Goal: Task Accomplishment & Management: Use online tool/utility

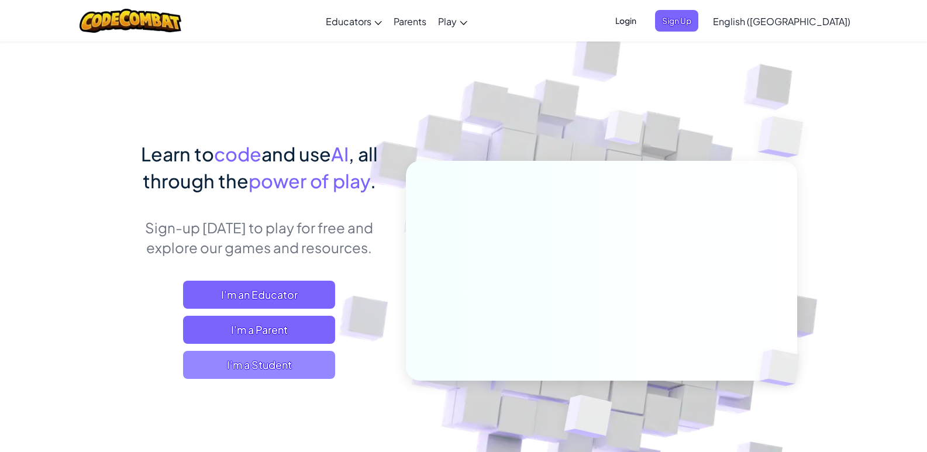
click at [304, 354] on span "I'm a Student" at bounding box center [259, 365] width 152 height 28
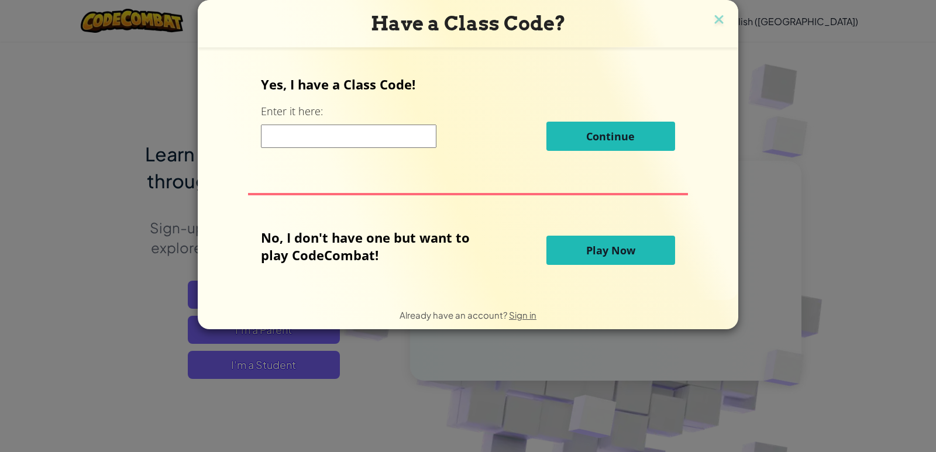
click at [582, 255] on button "Play Now" at bounding box center [610, 250] width 129 height 29
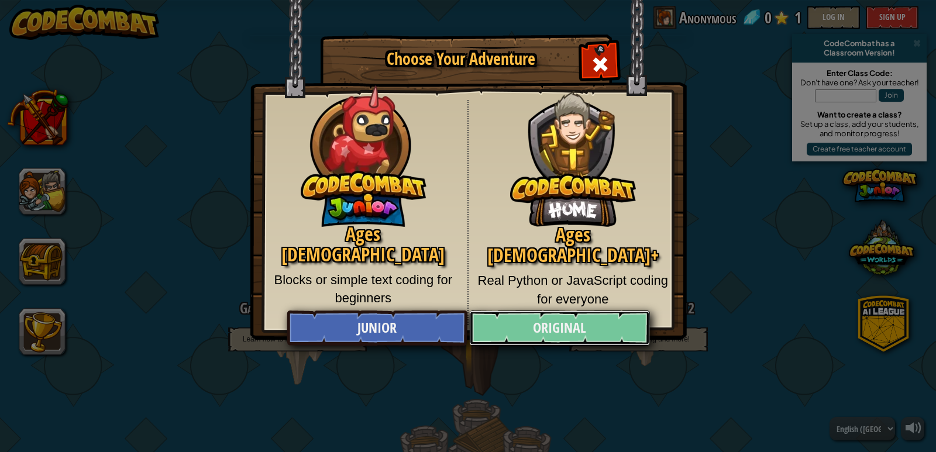
click at [569, 319] on link "Original" at bounding box center [559, 328] width 180 height 35
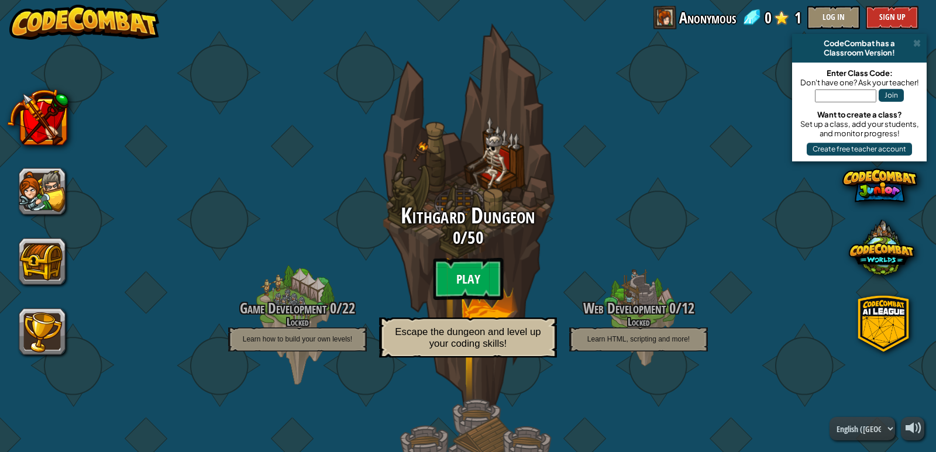
click at [471, 271] on btn "Play" at bounding box center [468, 279] width 70 height 42
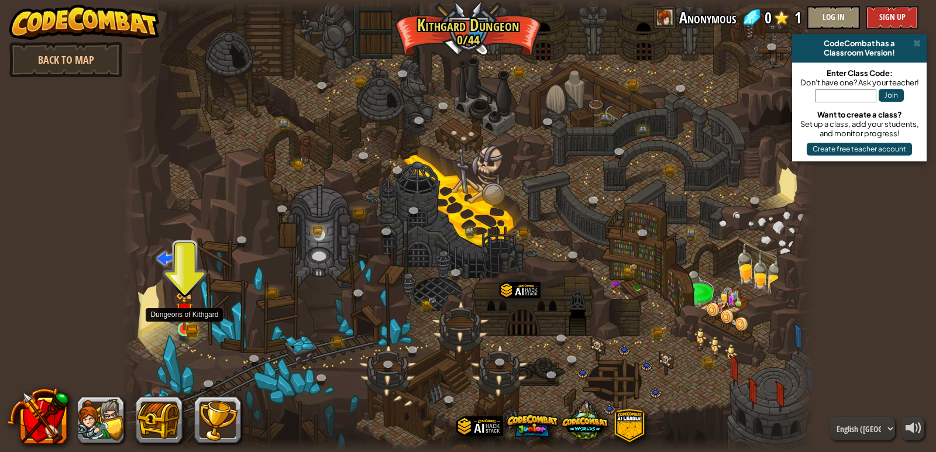
click at [186, 317] on img at bounding box center [185, 311] width 11 height 11
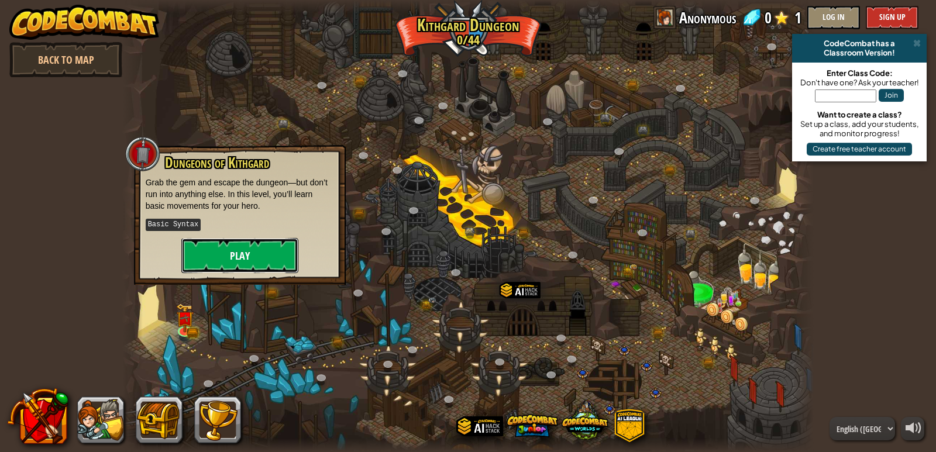
click at [242, 243] on button "Play" at bounding box center [239, 255] width 117 height 35
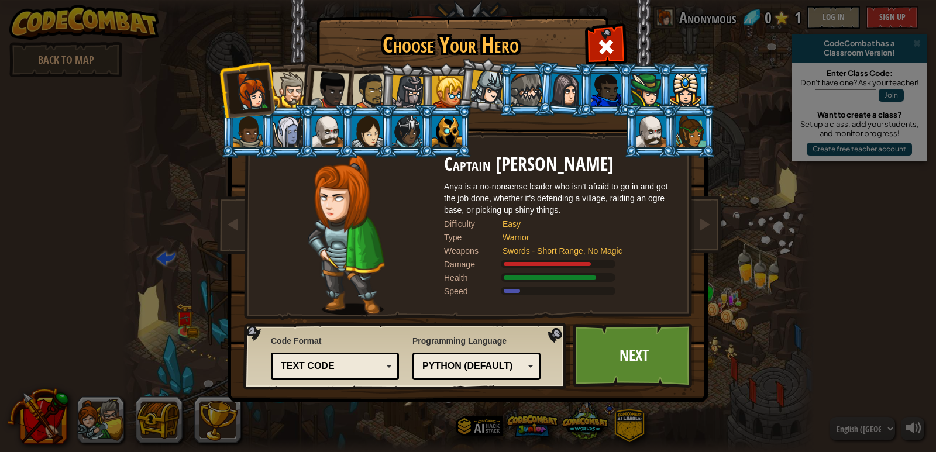
click at [371, 369] on div "Text code" at bounding box center [331, 366] width 101 height 13
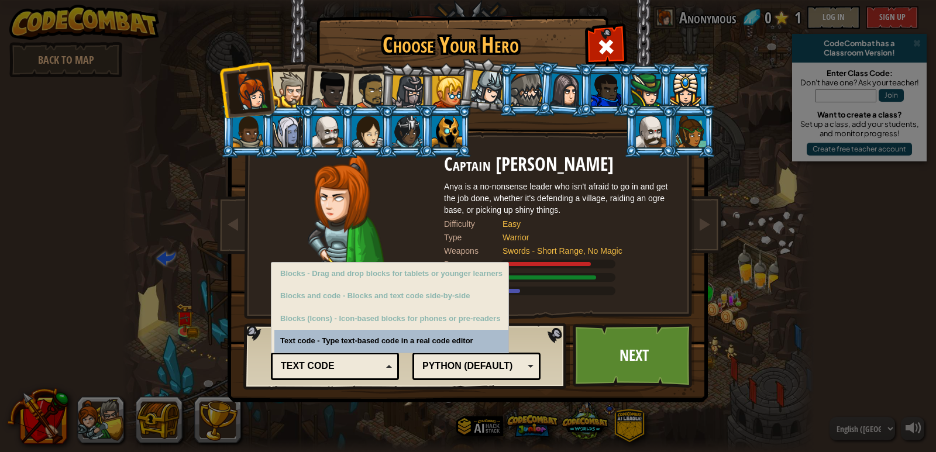
click at [371, 369] on div "Text code" at bounding box center [331, 366] width 101 height 13
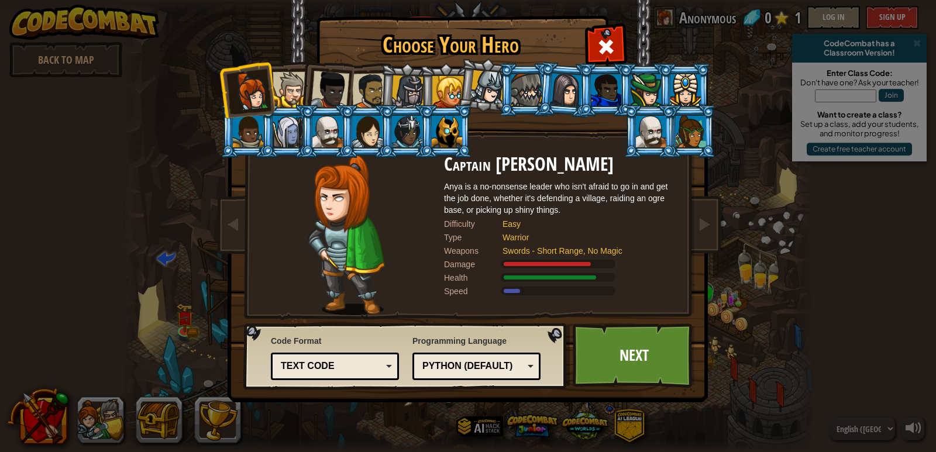
click at [374, 91] on div at bounding box center [370, 91] width 36 height 36
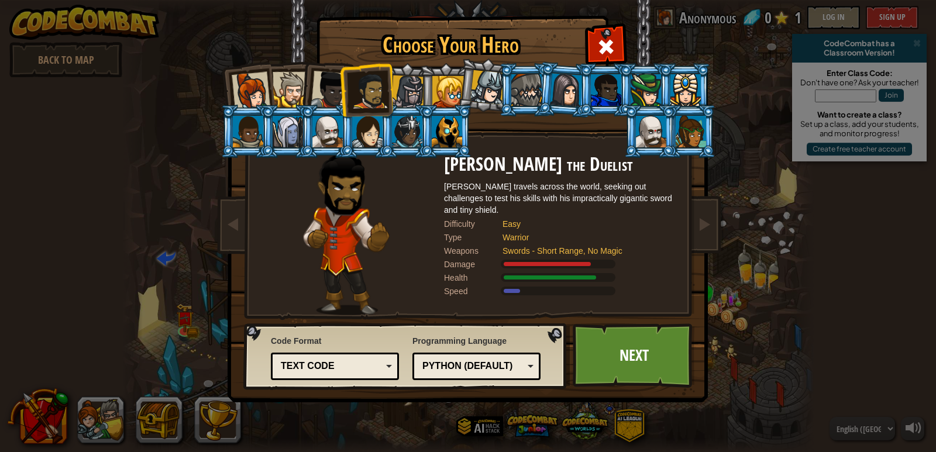
click at [331, 92] on div at bounding box center [330, 90] width 39 height 39
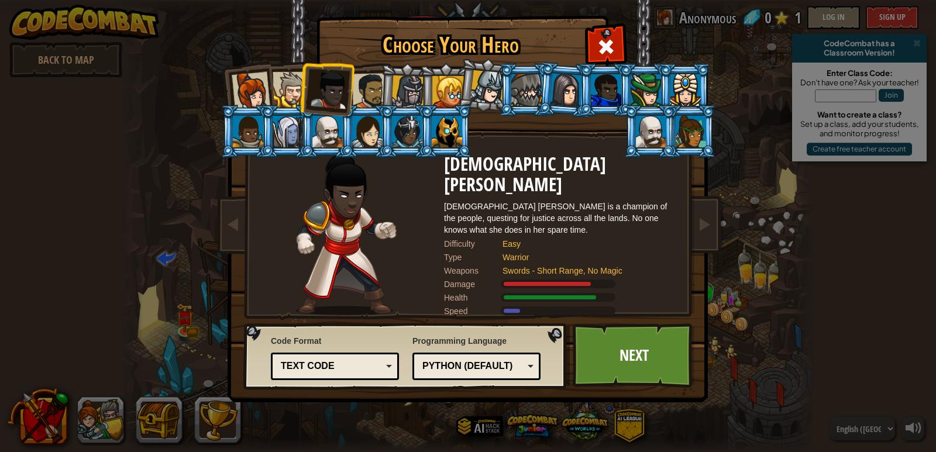
click at [291, 94] on div at bounding box center [291, 90] width 36 height 36
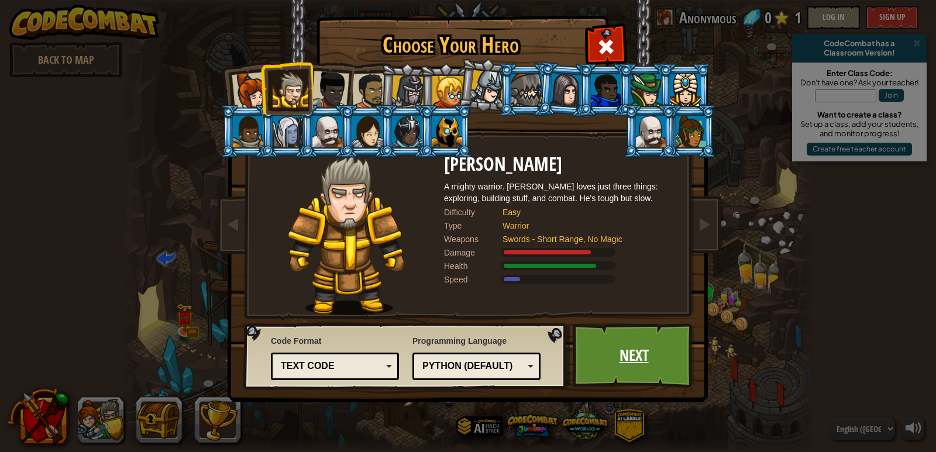
click at [631, 367] on link "Next" at bounding box center [634, 355] width 122 height 64
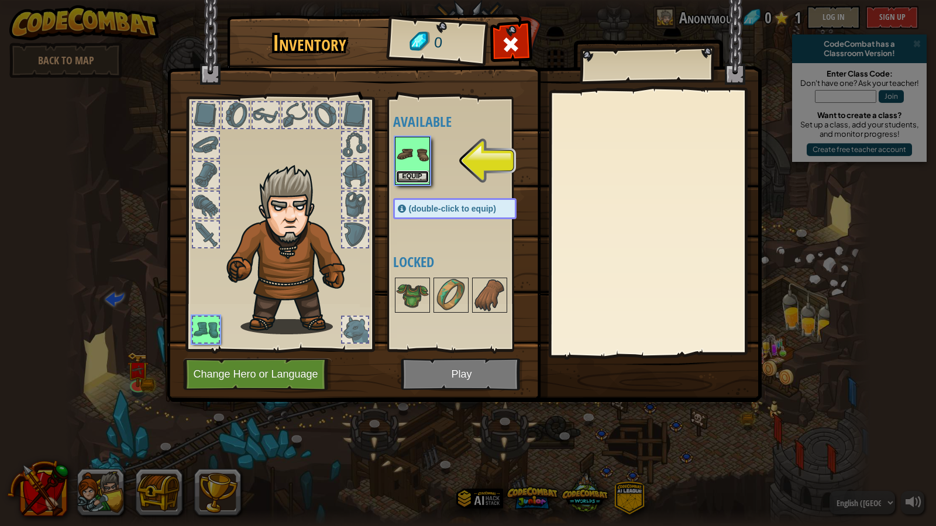
click at [412, 173] on button "Equip" at bounding box center [412, 177] width 33 height 12
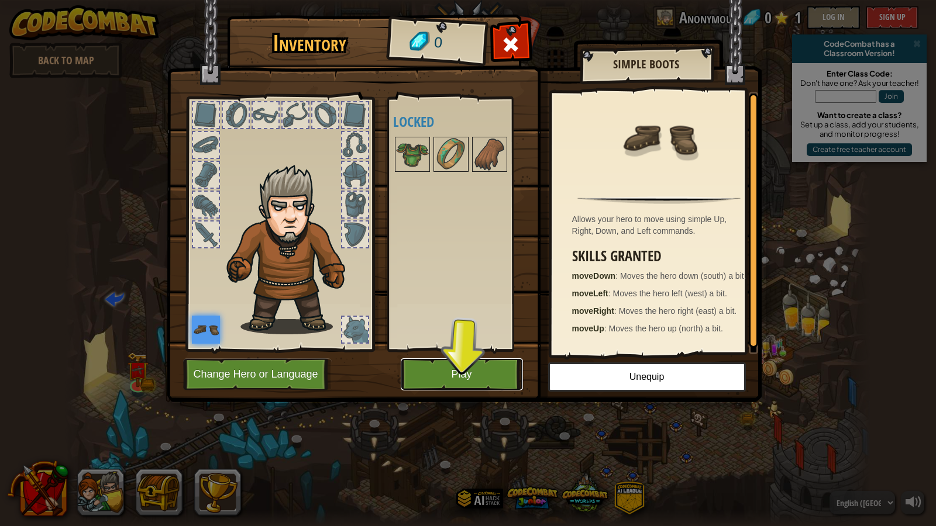
click at [468, 379] on button "Play" at bounding box center [462, 374] width 122 height 32
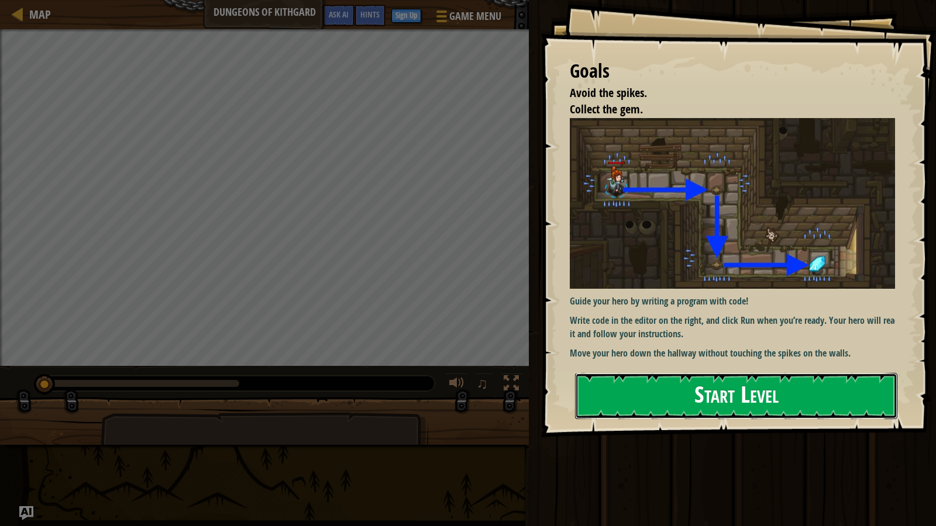
click at [713, 389] on button "Start Level" at bounding box center [736, 396] width 322 height 46
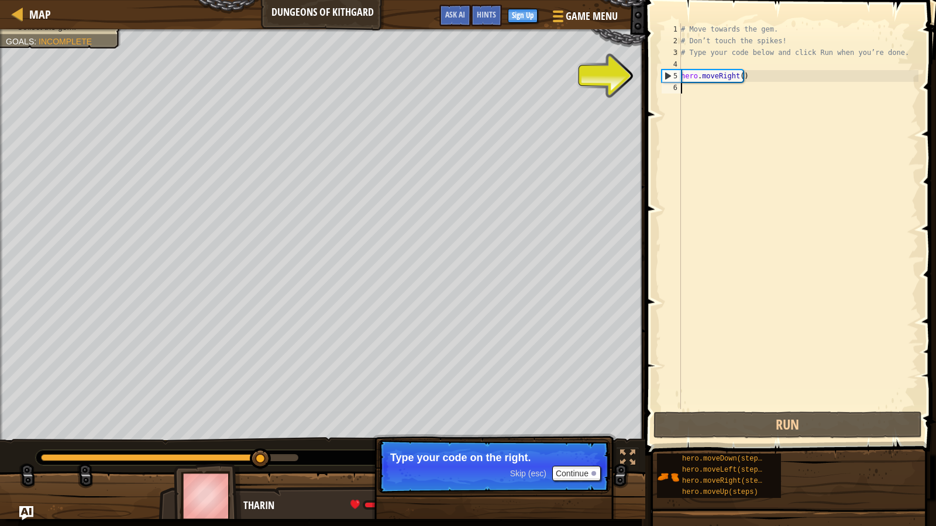
click at [677, 78] on div "5" at bounding box center [671, 76] width 19 height 12
click at [664, 75] on div "5" at bounding box center [671, 76] width 19 height 12
type textarea "hero.moveRight()"
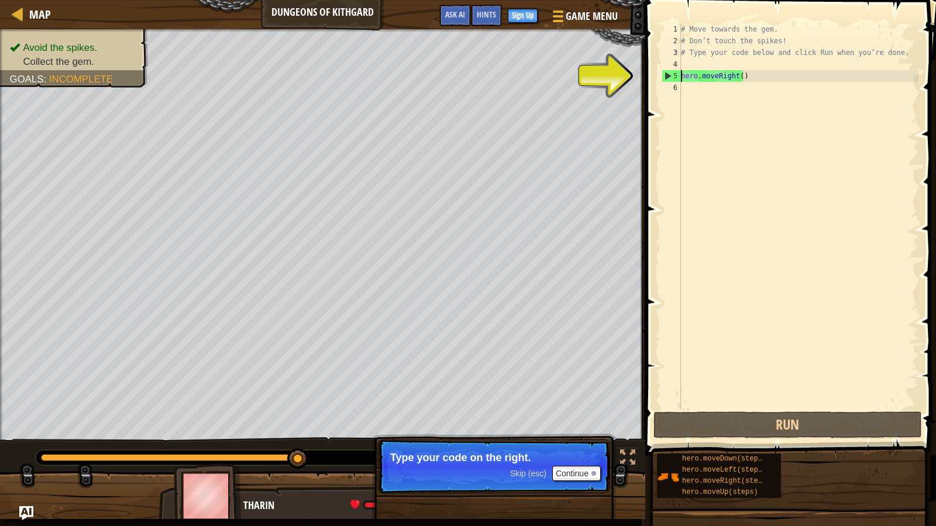
click at [750, 79] on div "# Move towards the gem. # Don’t touch the spikes! # Type your code below and cl…" at bounding box center [798, 227] width 240 height 409
drag, startPoint x: 746, startPoint y: 74, endPoint x: 664, endPoint y: 75, distance: 82.5
click at [664, 75] on div "hero.moveRight() 1 2 3 4 5 6 # Move towards the gem. # Don’t touch the spikes! …" at bounding box center [788, 216] width 259 height 386
click at [764, 84] on div "# Move towards the gem. # Don’t touch the spikes! # Type your code below and cl…" at bounding box center [798, 227] width 240 height 409
click at [750, 71] on div "# Move towards the gem. # Don’t touch the spikes! # Type your code below and cl…" at bounding box center [798, 227] width 240 height 409
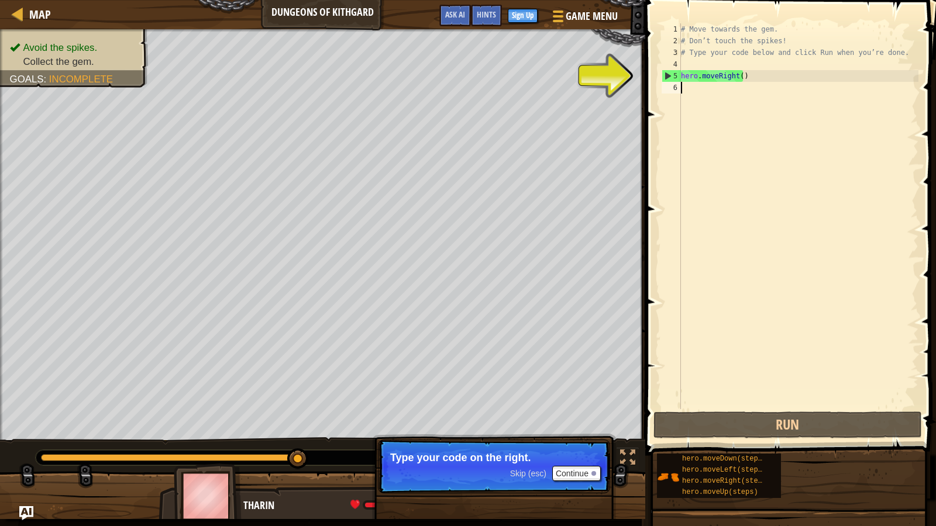
type textarea "hero.moveRight()"
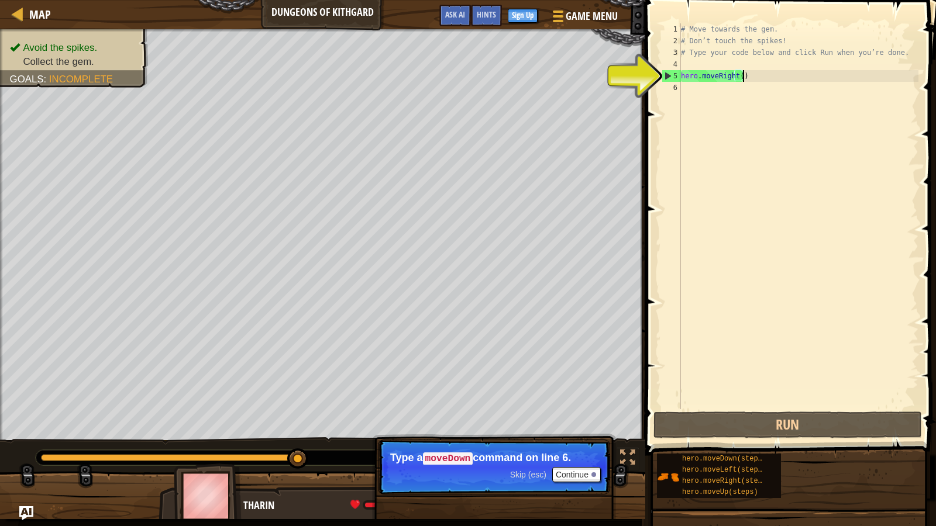
click at [708, 86] on div "# Move towards the gem. # Don’t touch the spikes! # Type your code below and cl…" at bounding box center [798, 227] width 240 height 409
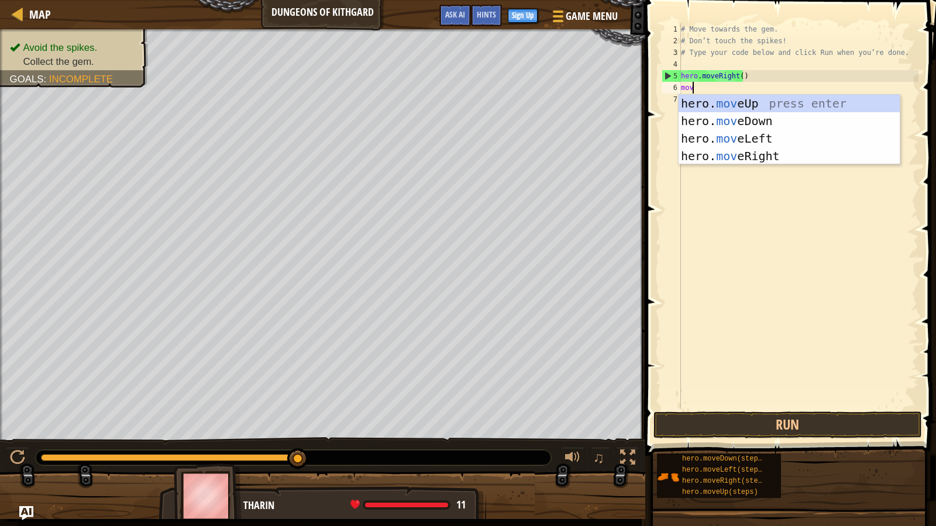
scroll to position [5, 1]
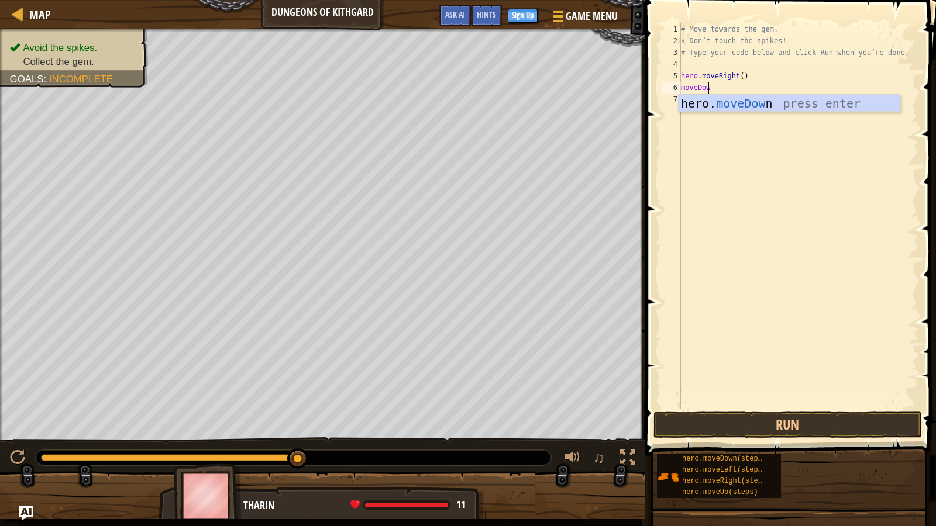
type textarea "moveDown"
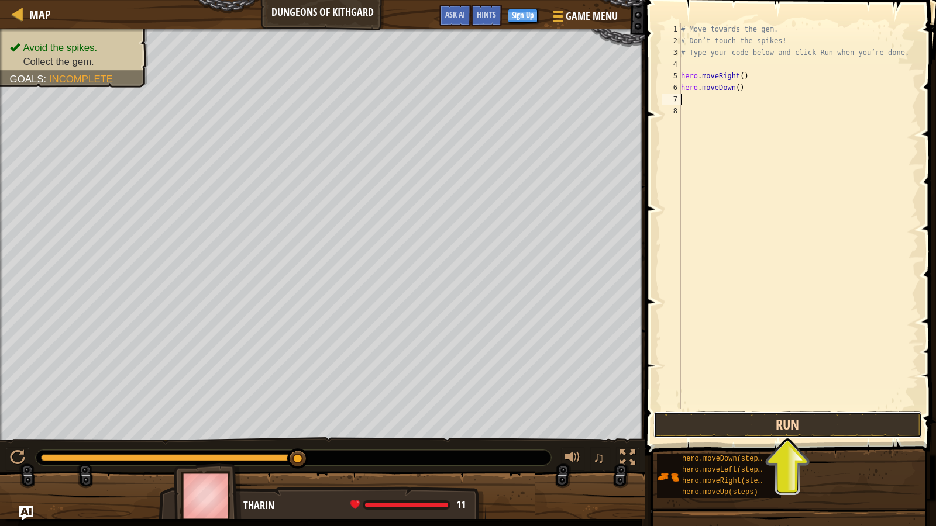
click at [798, 437] on button "Run" at bounding box center [787, 425] width 268 height 27
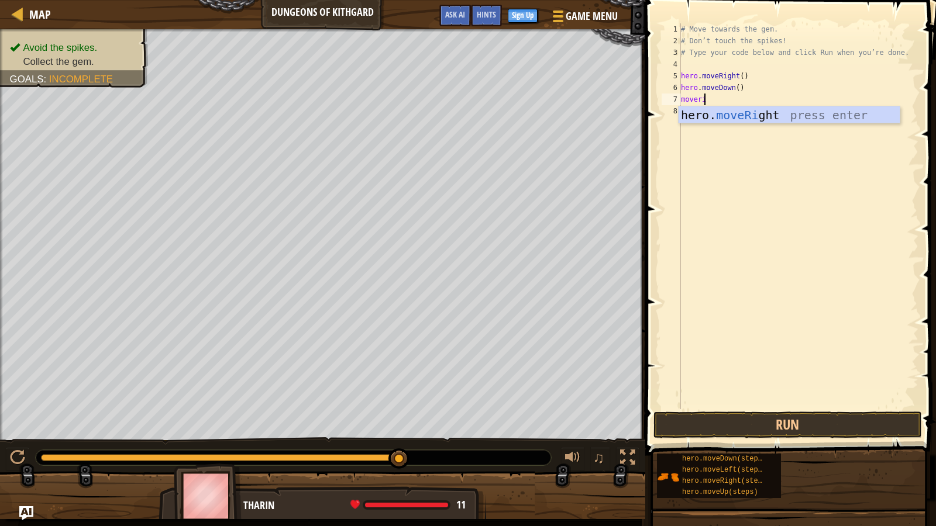
scroll to position [5, 2]
type textarea "moveright"
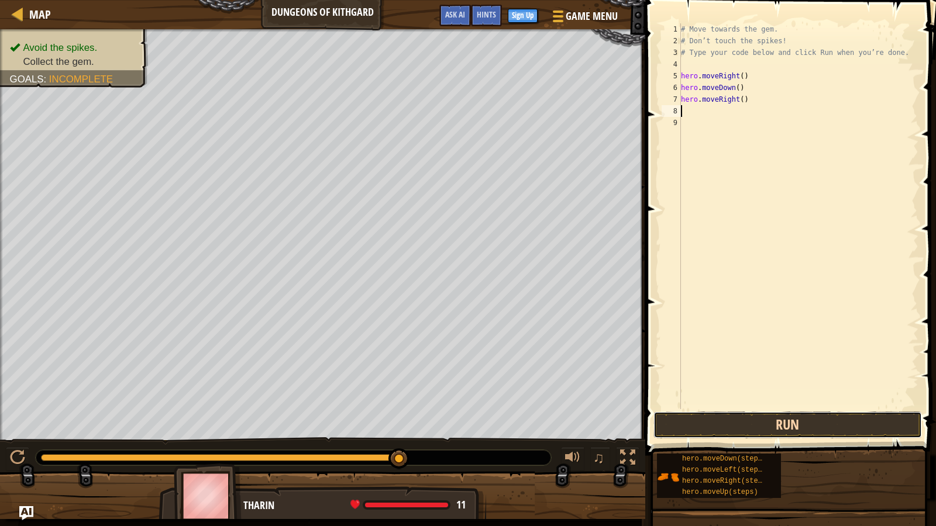
click at [780, 422] on button "Run" at bounding box center [787, 425] width 268 height 27
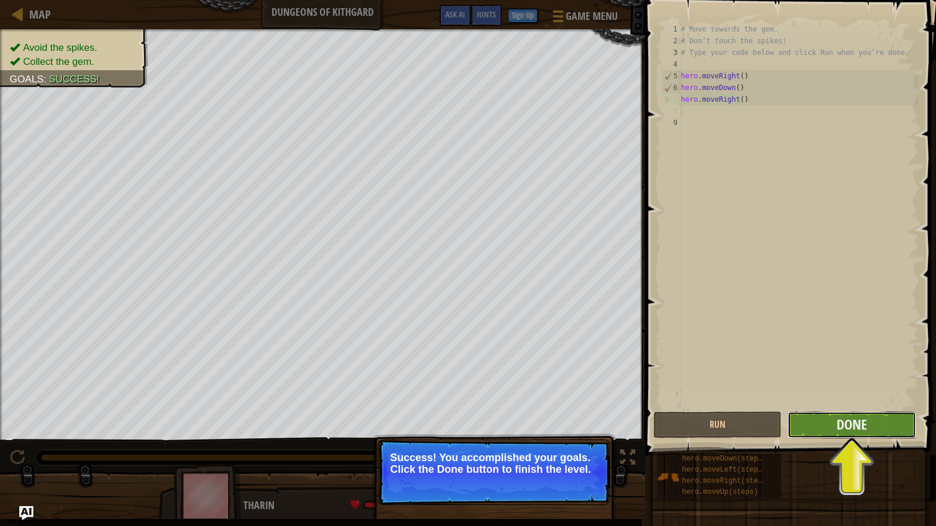
click at [830, 423] on button "Done" at bounding box center [851, 425] width 128 height 27
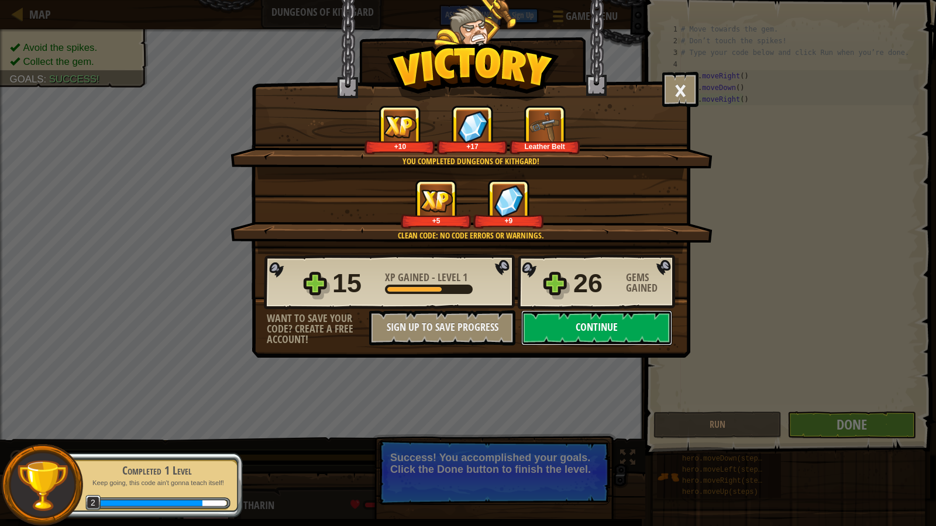
click at [601, 332] on button "Continue" at bounding box center [596, 328] width 151 height 35
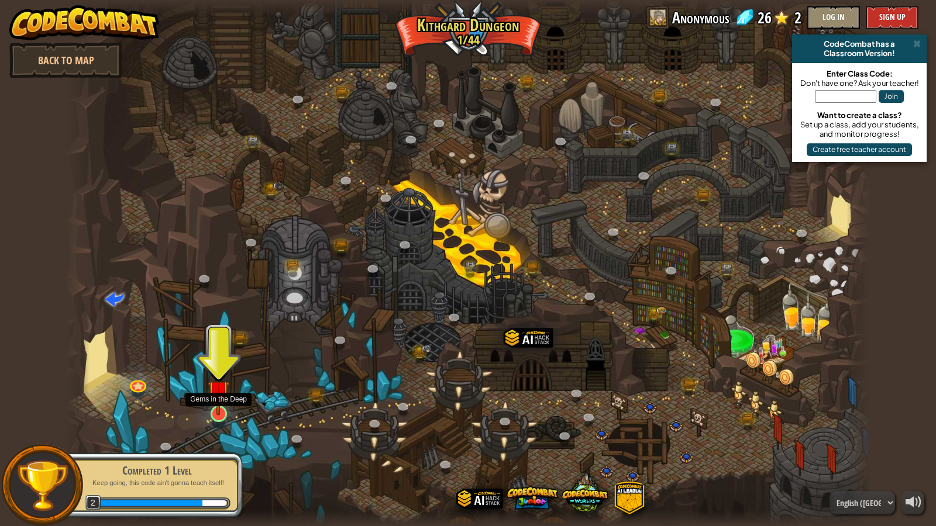
click at [218, 395] on img at bounding box center [219, 391] width 22 height 49
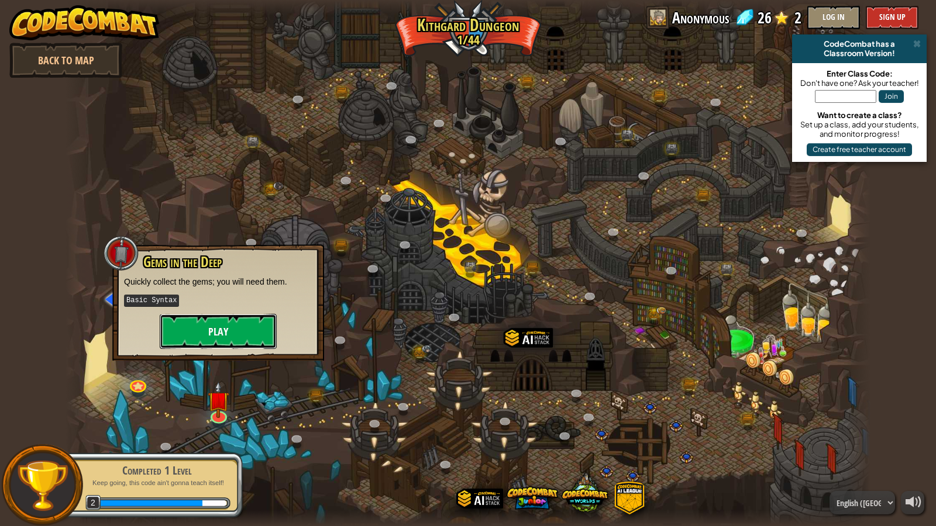
click at [239, 335] on button "Play" at bounding box center [218, 331] width 117 height 35
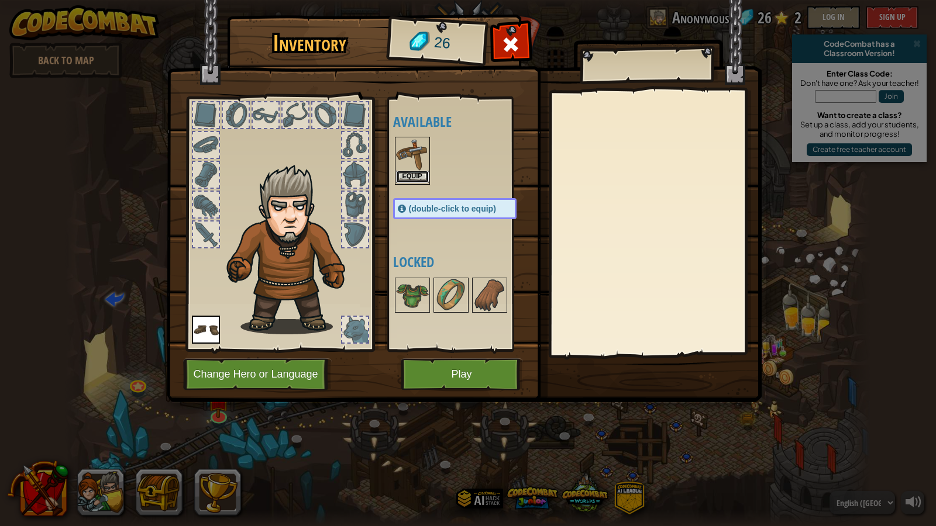
click at [410, 174] on button "Equip" at bounding box center [412, 177] width 33 height 12
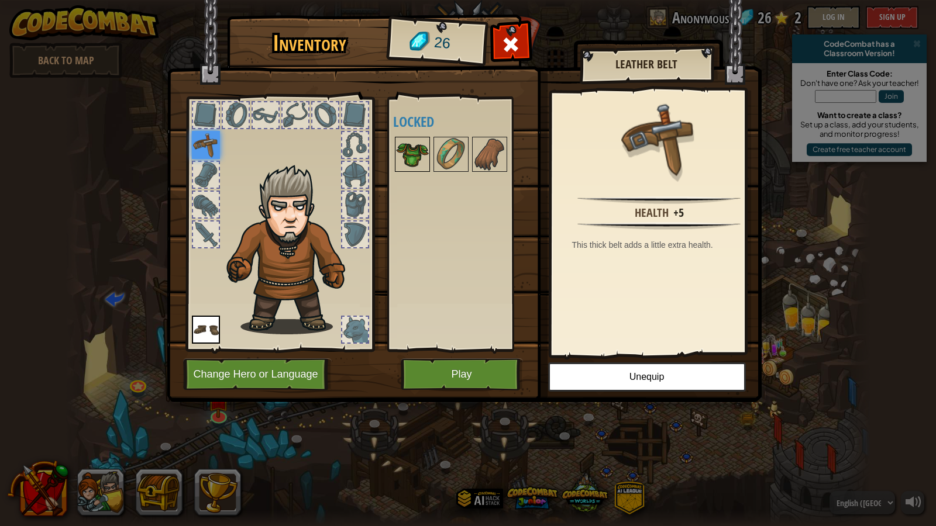
click at [420, 155] on img at bounding box center [412, 154] width 33 height 33
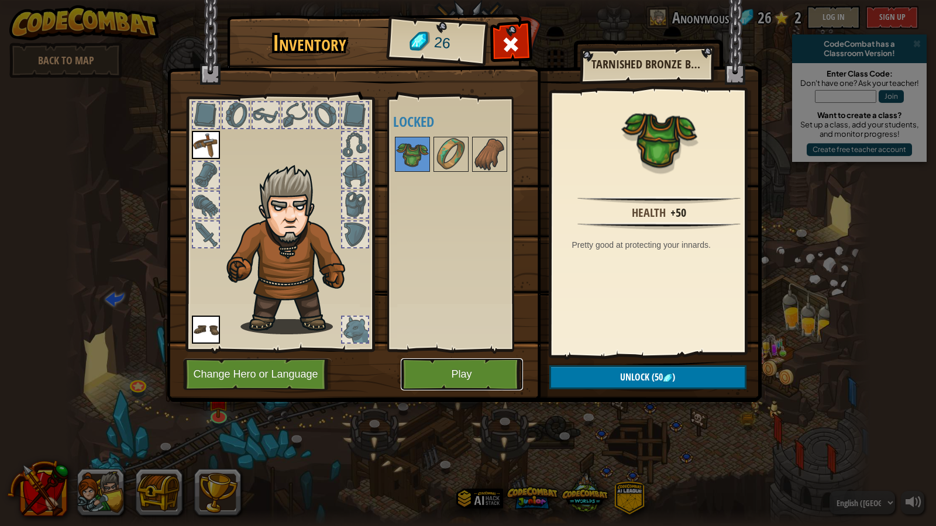
click at [477, 369] on button "Play" at bounding box center [462, 374] width 122 height 32
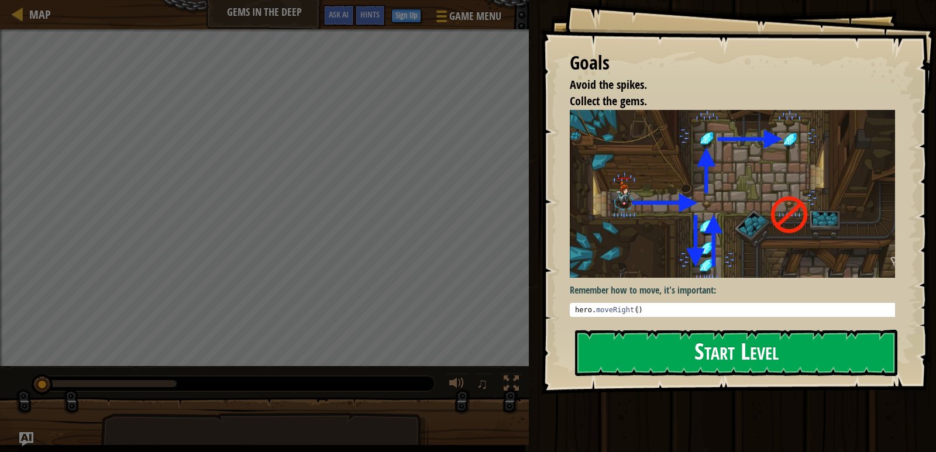
click at [754, 353] on button "Start Level" at bounding box center [736, 353] width 322 height 46
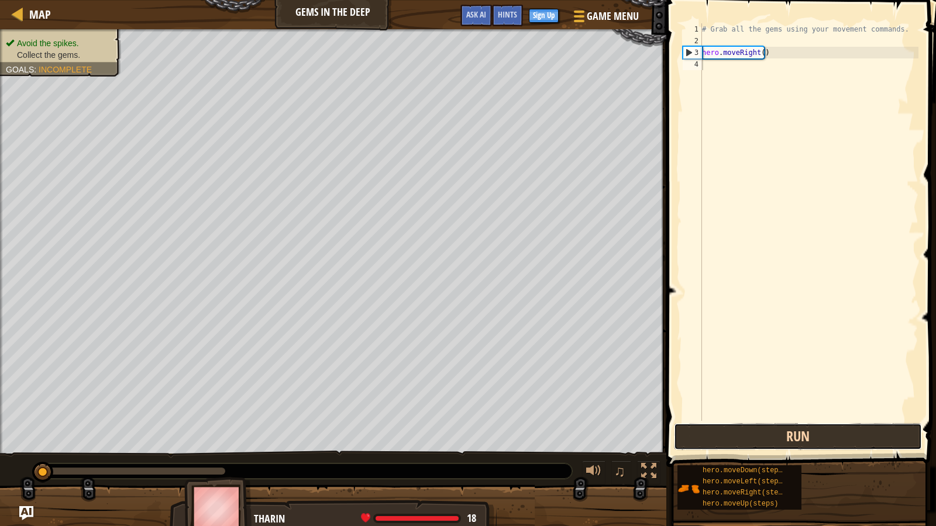
click at [773, 436] on button "Run" at bounding box center [798, 436] width 248 height 27
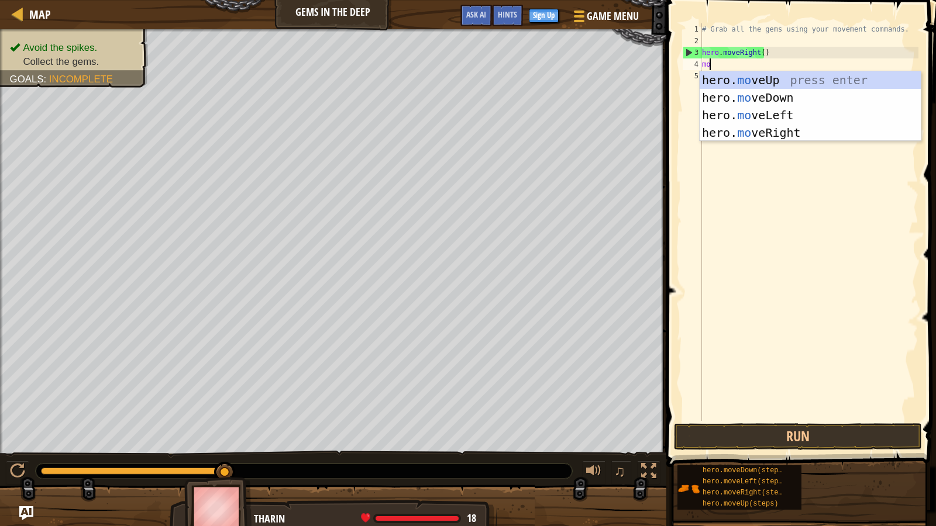
scroll to position [5, 0]
type textarea "move"
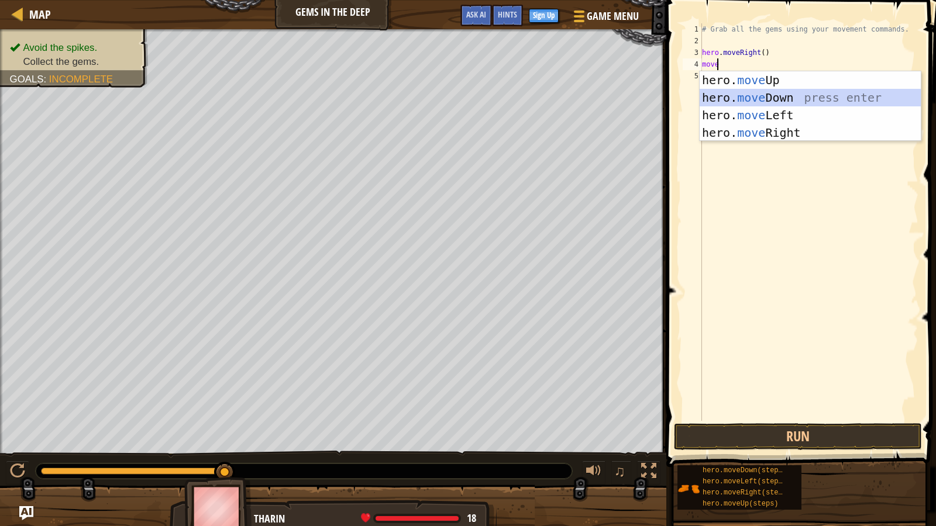
click at [762, 101] on div "hero. move Up press enter hero. move Down press enter hero. move Left press ent…" at bounding box center [809, 123] width 221 height 105
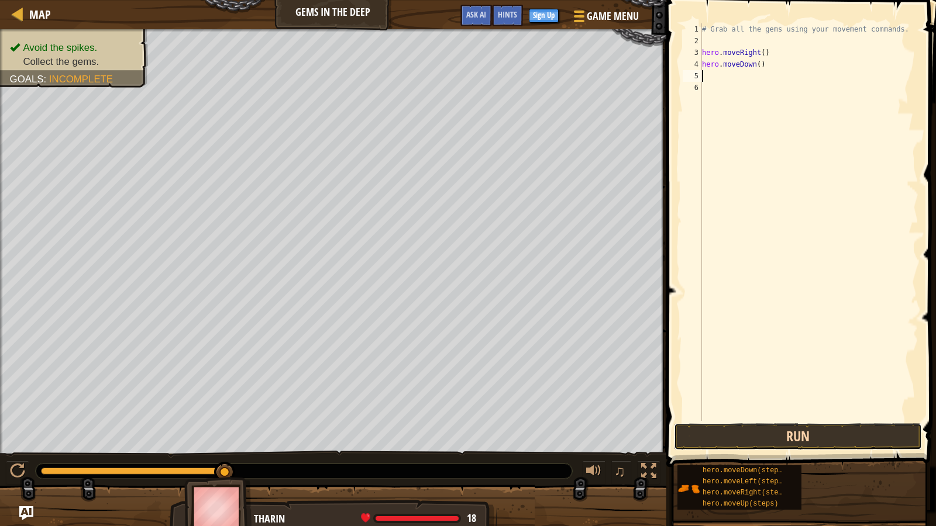
click at [773, 435] on button "Run" at bounding box center [798, 436] width 248 height 27
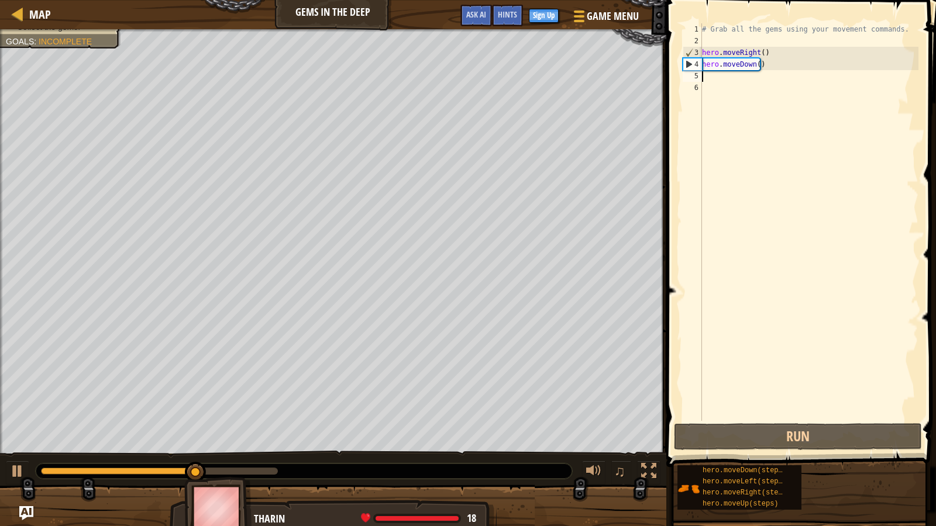
click at [737, 75] on div "# Grab all the gems using your movement commands. hero . moveRight ( ) hero . m…" at bounding box center [808, 233] width 219 height 421
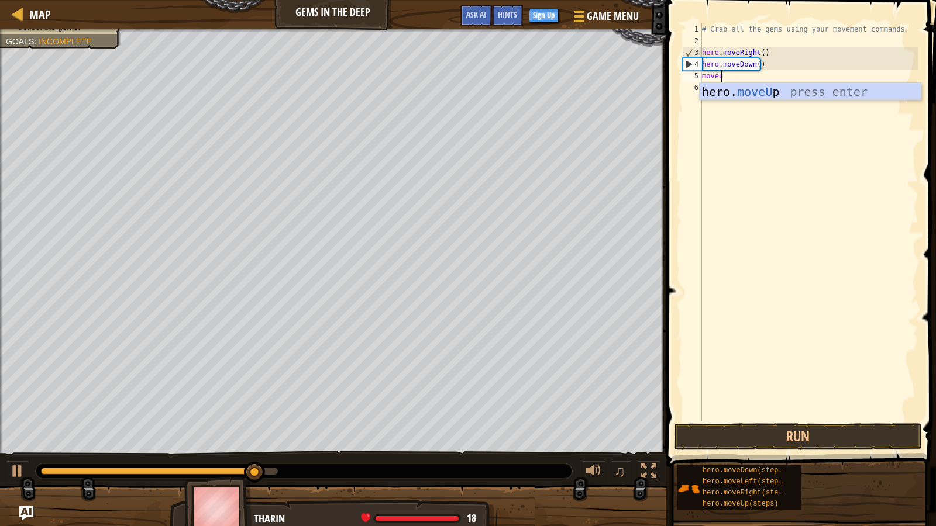
type textarea "moveup"
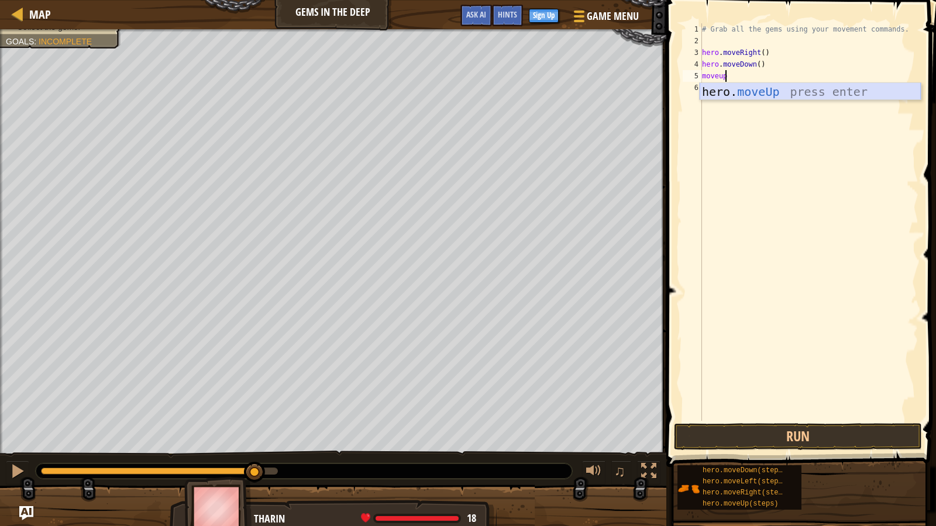
click at [738, 95] on div "hero. moveUp press enter" at bounding box center [809, 109] width 221 height 53
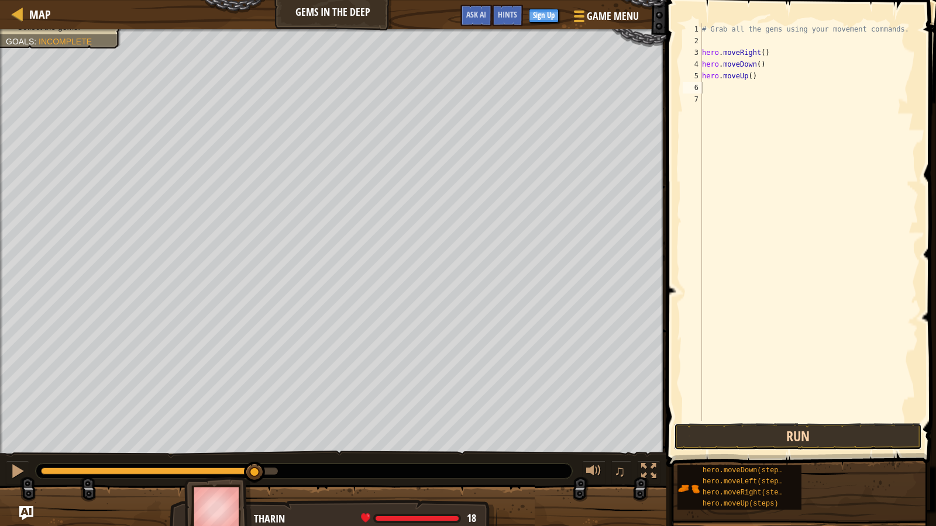
click at [770, 444] on button "Run" at bounding box center [798, 436] width 248 height 27
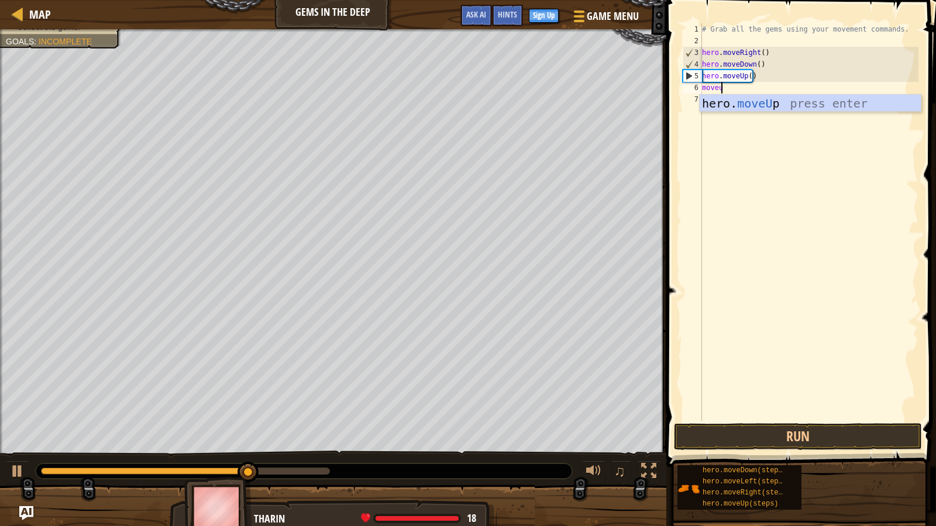
type textarea "moveup"
click at [737, 97] on div "hero. moveUp press enter" at bounding box center [809, 121] width 221 height 53
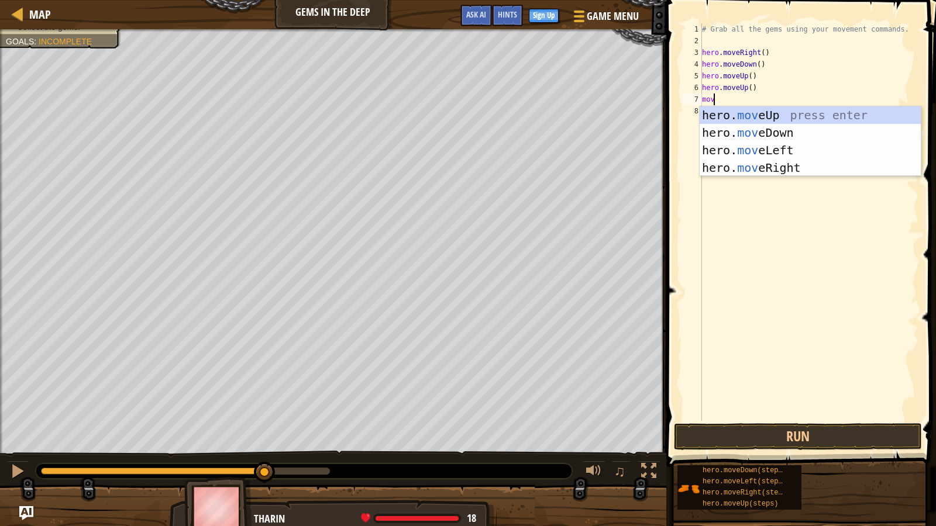
scroll to position [5, 1]
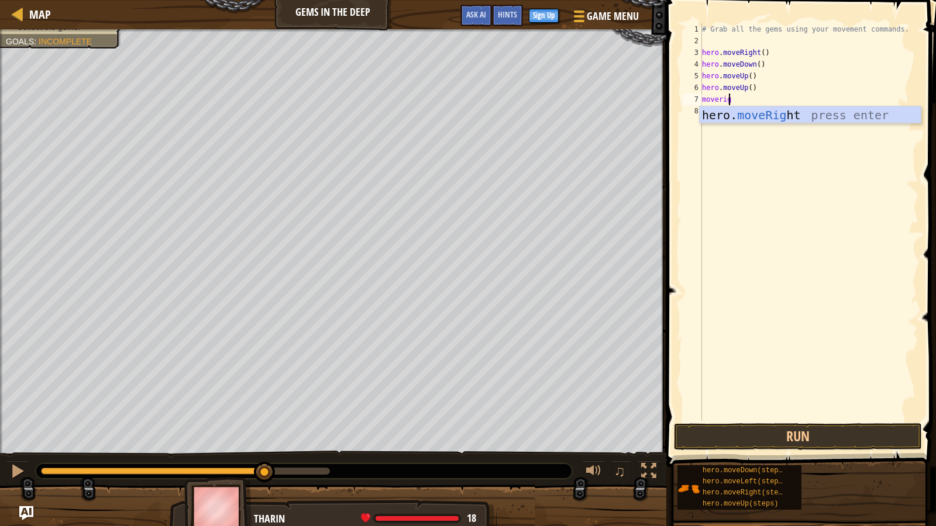
type textarea "moveright"
click at [753, 149] on div "# Grab all the gems using your movement commands. hero . moveRight ( ) hero . m…" at bounding box center [808, 233] width 219 height 421
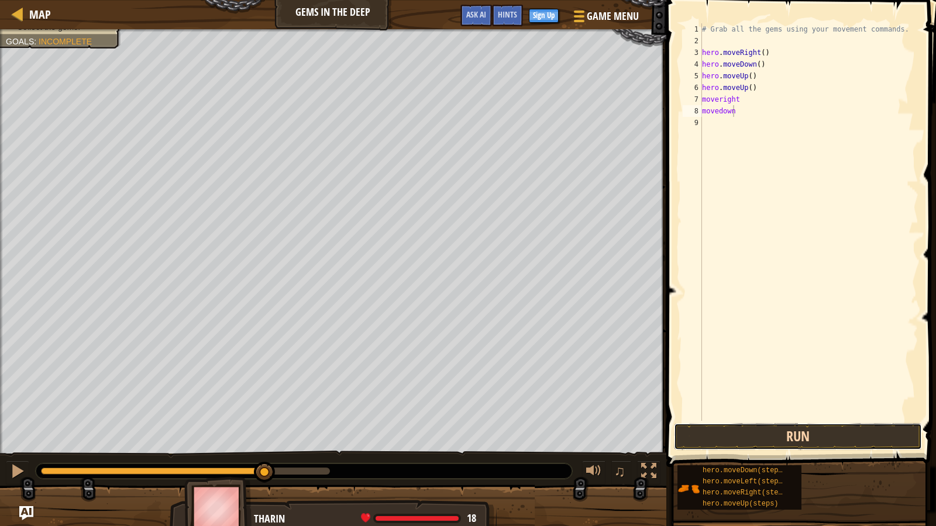
click at [759, 436] on button "Run" at bounding box center [798, 436] width 248 height 27
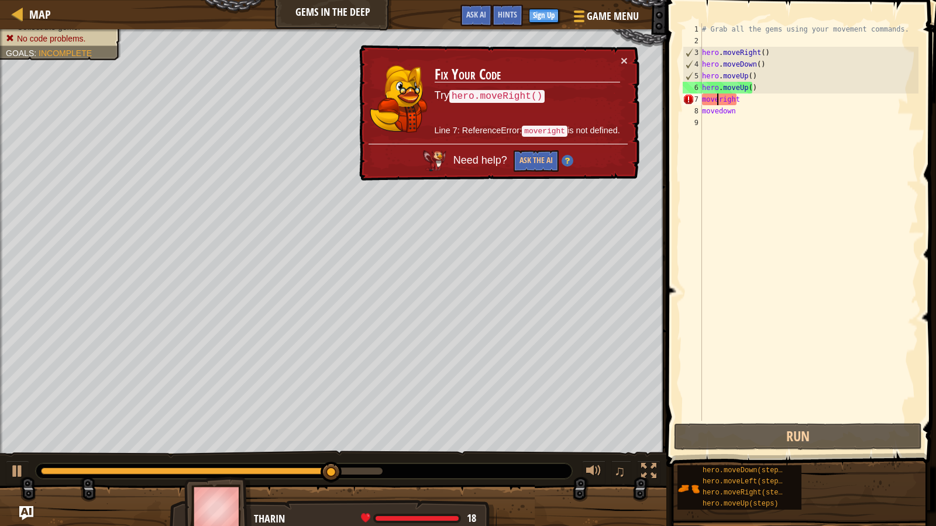
click at [719, 101] on div "# Grab all the gems using your movement commands. hero . moveRight ( ) hero . m…" at bounding box center [808, 233] width 219 height 421
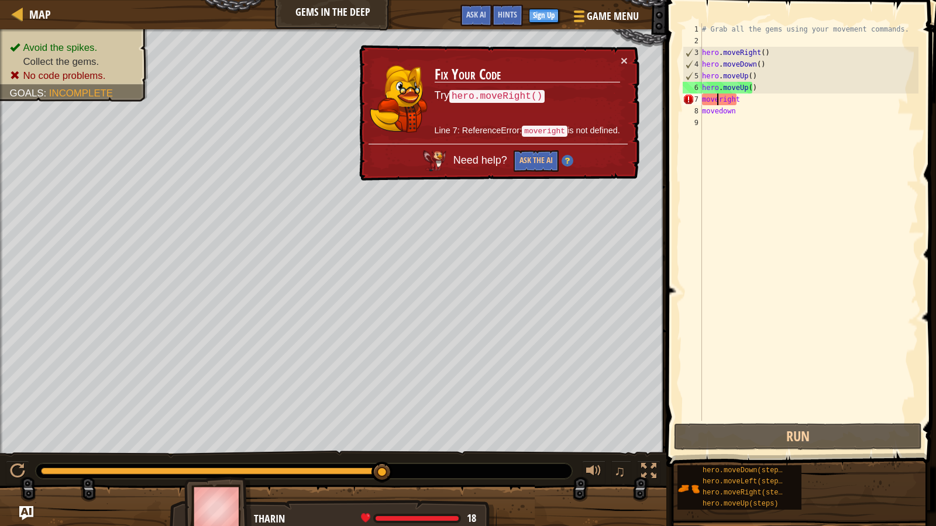
click at [753, 105] on div "# Grab all the gems using your movement commands. hero . moveRight ( ) hero . m…" at bounding box center [808, 233] width 219 height 421
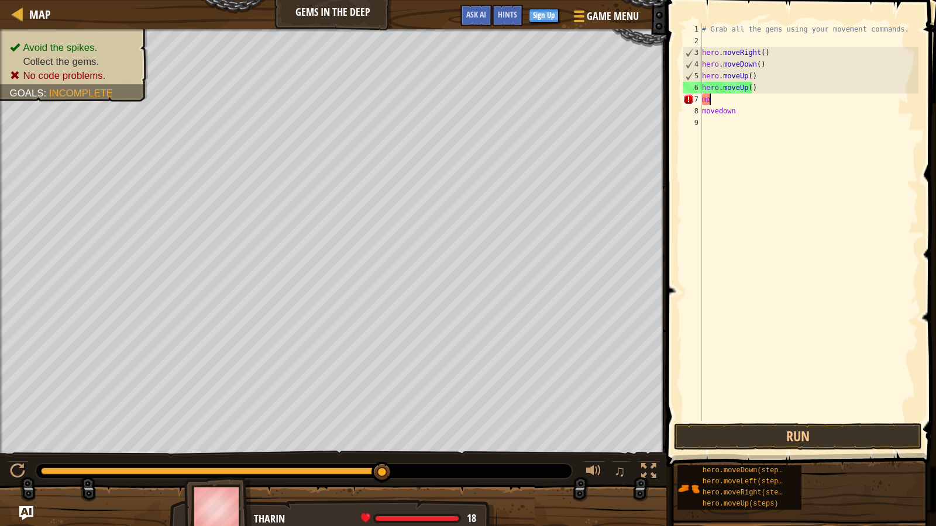
scroll to position [5, 0]
type textarea "m"
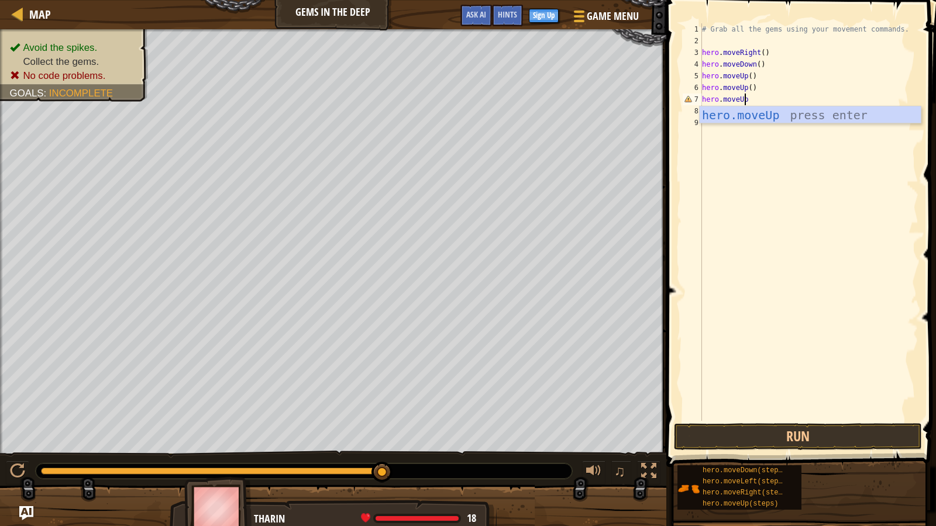
scroll to position [5, 4]
click at [753, 105] on div "# Grab all the gems using your movement commands. hero . moveRight ( ) hero . m…" at bounding box center [808, 233] width 219 height 421
click at [728, 115] on div "# Grab all the gems using your movement commands. hero . moveRight ( ) hero . m…" at bounding box center [808, 233] width 219 height 421
click at [746, 108] on div "# Grab all the gems using your movement commands. hero . moveRight ( ) hero . m…" at bounding box center [808, 233] width 219 height 421
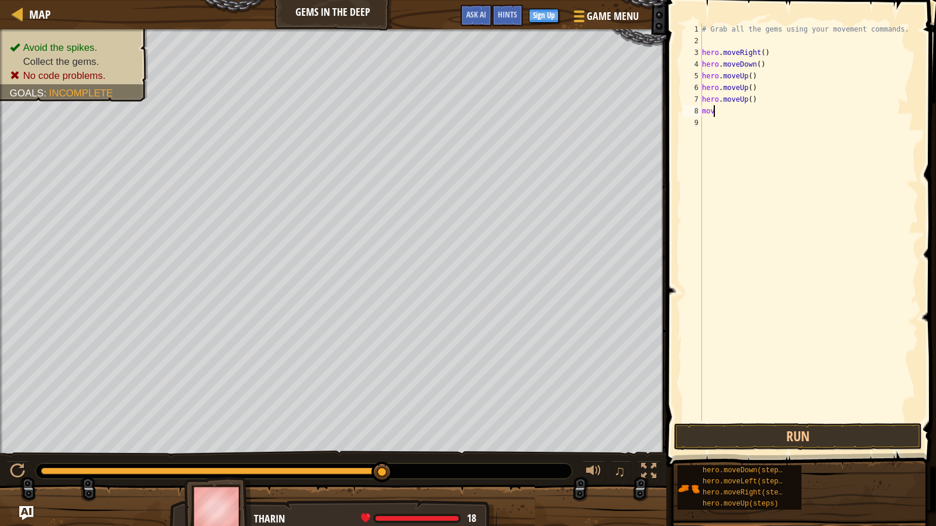
scroll to position [5, 0]
type textarea "m"
click at [790, 433] on button "Run" at bounding box center [798, 436] width 248 height 27
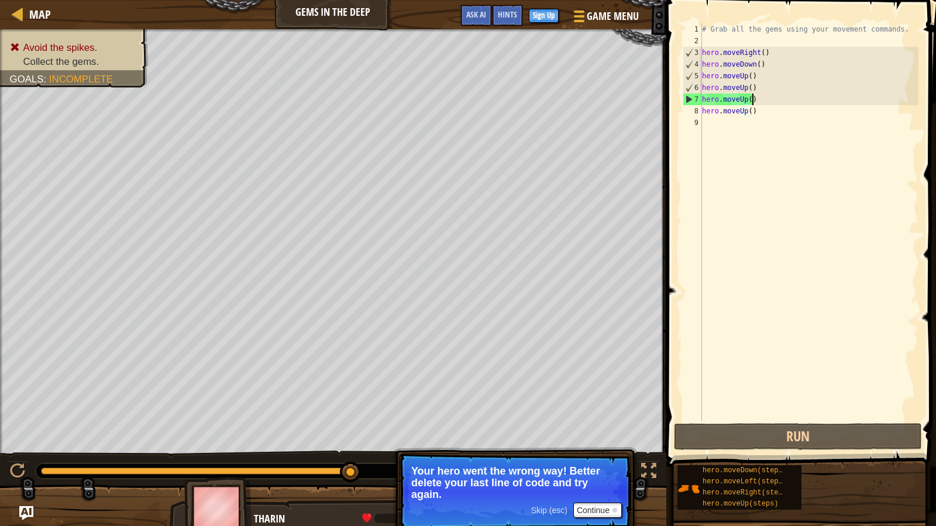
click at [757, 98] on div "# Grab all the gems using your movement commands. hero . moveRight ( ) hero . m…" at bounding box center [808, 233] width 219 height 421
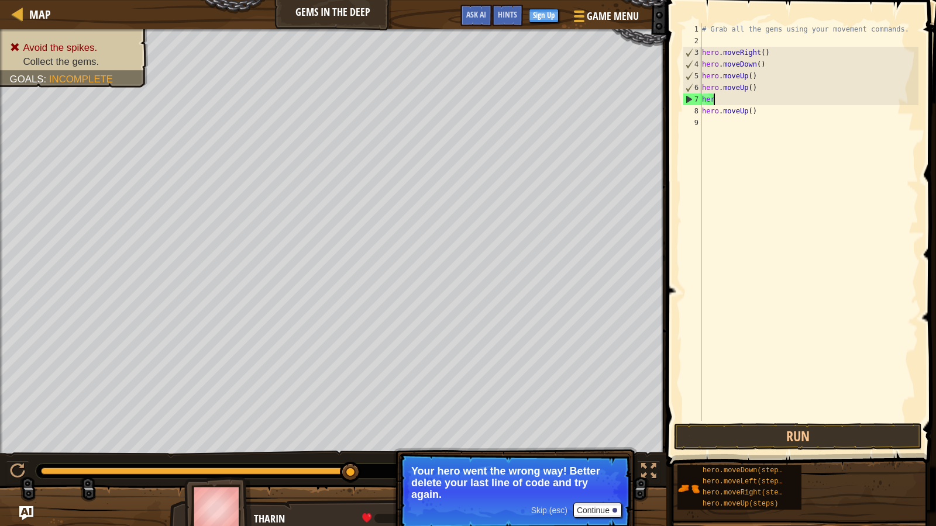
scroll to position [5, 0]
type textarea "h"
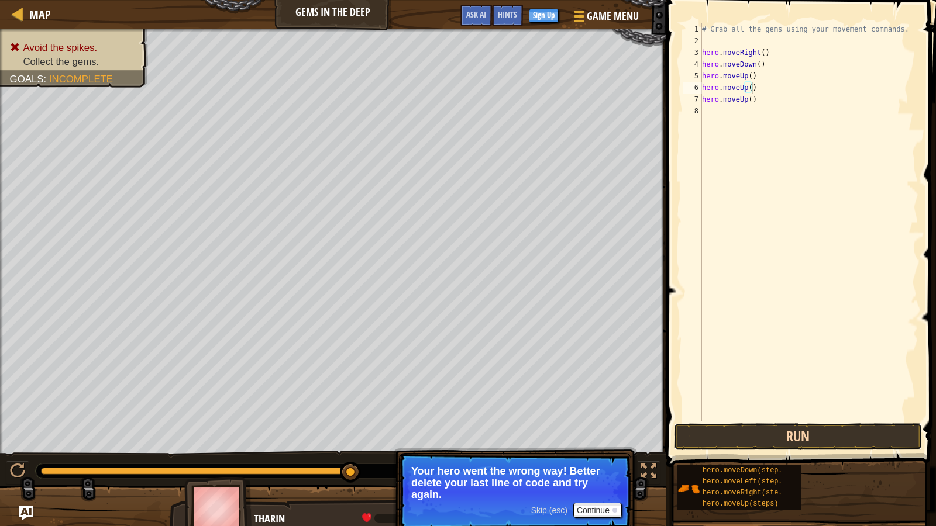
click at [760, 423] on button "Run" at bounding box center [798, 436] width 248 height 27
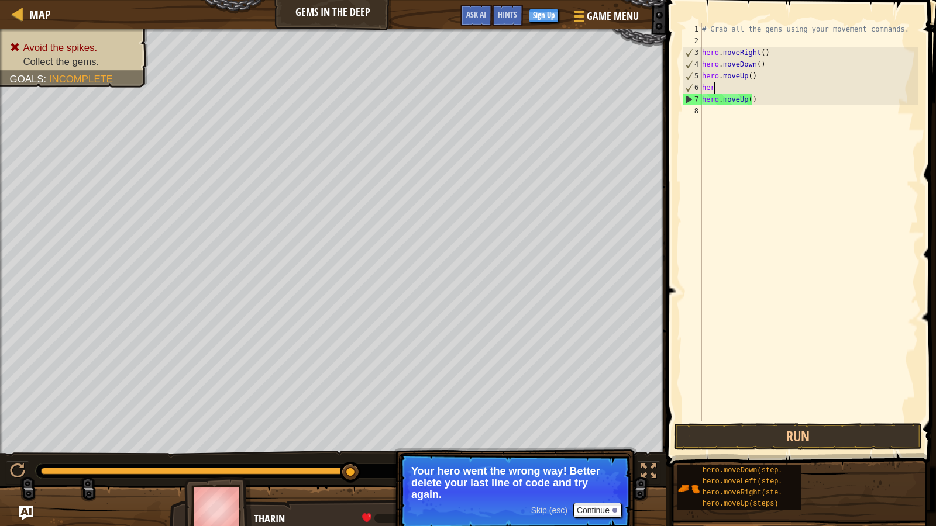
type textarea "h"
type textarea "hero.moveUp()"
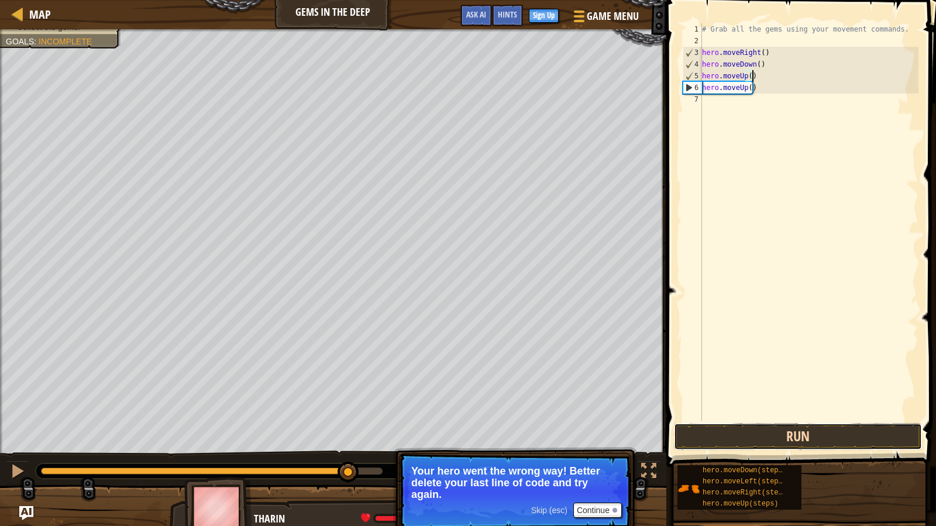
click at [810, 437] on button "Run" at bounding box center [798, 436] width 248 height 27
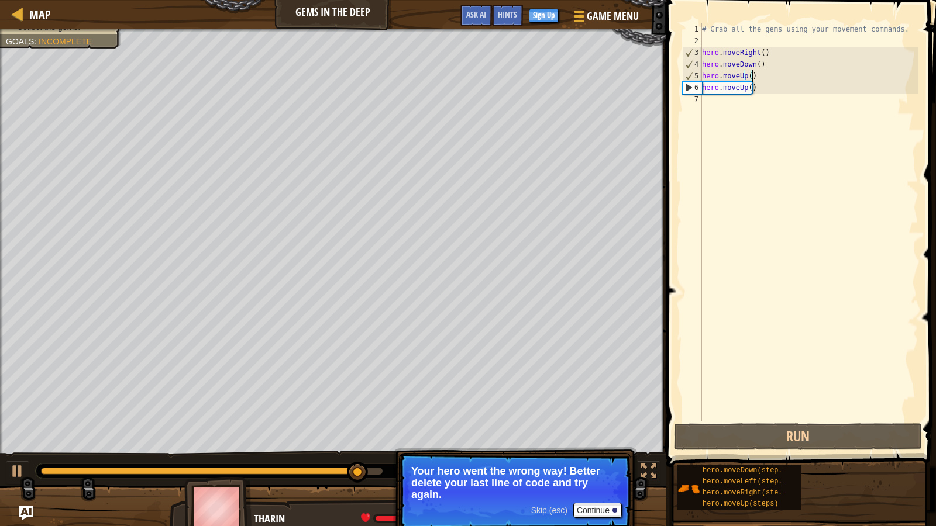
click at [737, 108] on div "# Grab all the gems using your movement commands. hero . moveRight ( ) hero . m…" at bounding box center [808, 233] width 219 height 421
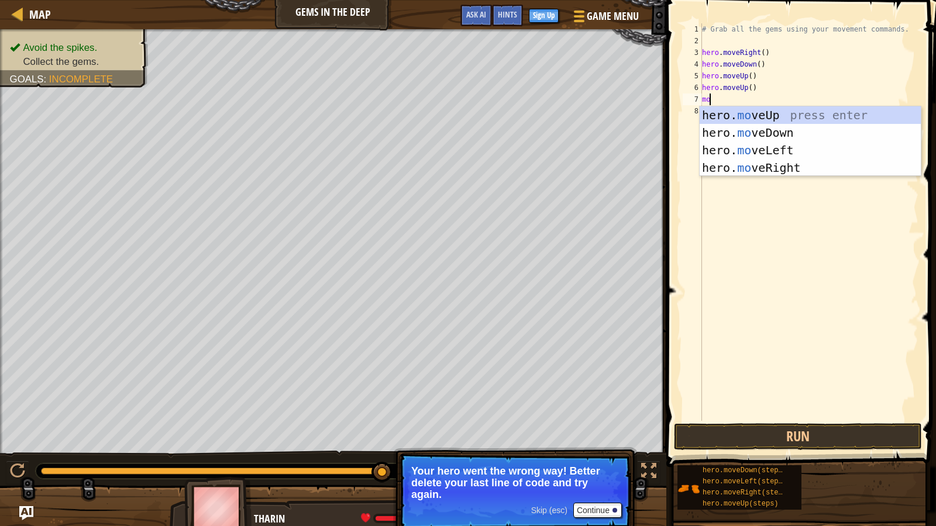
type textarea "m"
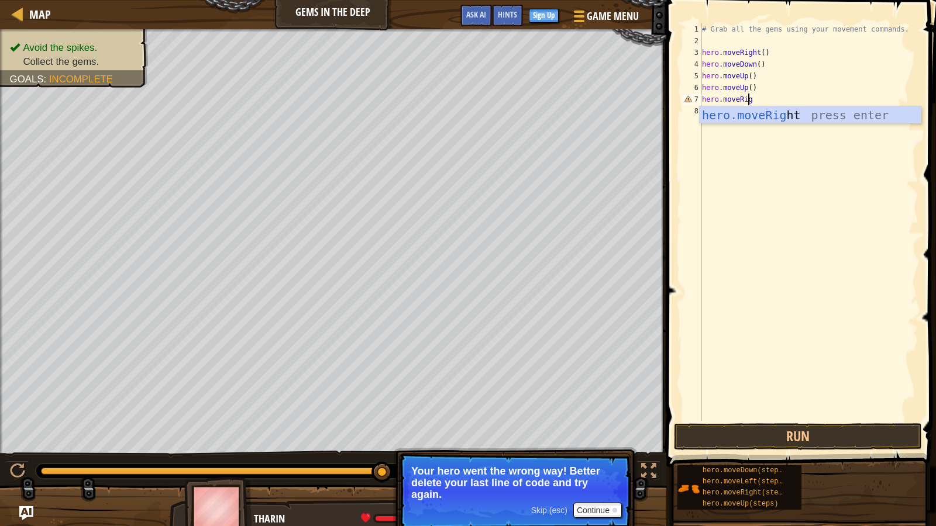
scroll to position [5, 4]
type textarea "hero.moveRight"
click at [748, 116] on div "hero.moveRight press enter" at bounding box center [809, 132] width 221 height 53
type textarea "hero.moveDown()"
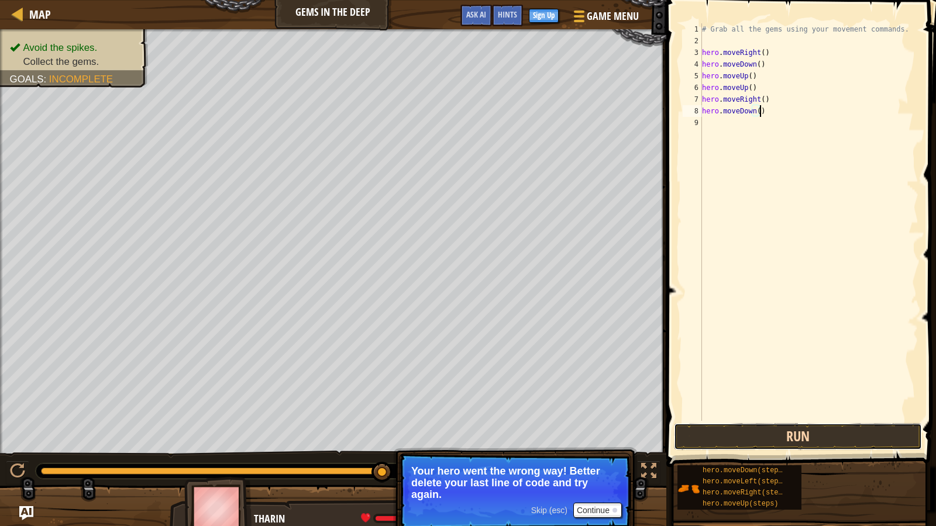
click at [800, 440] on button "Run" at bounding box center [798, 436] width 248 height 27
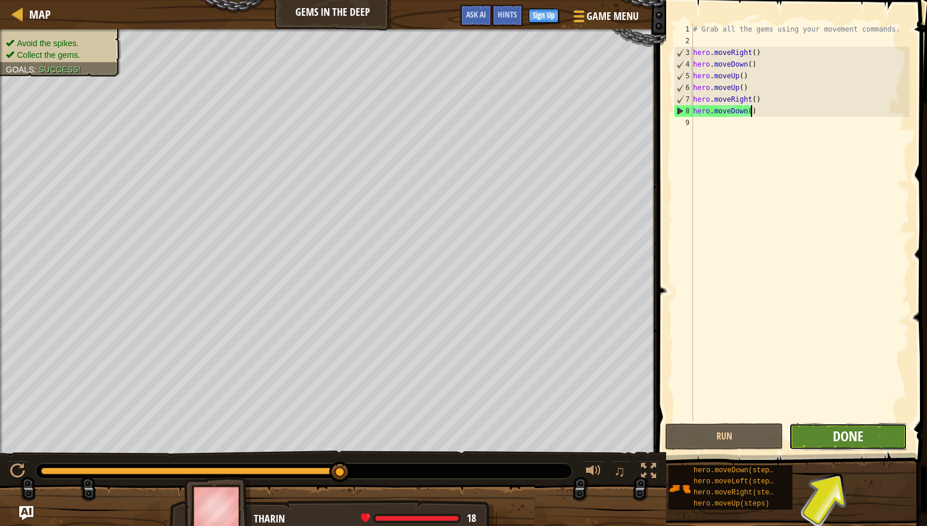
click at [840, 441] on span "Done" at bounding box center [848, 436] width 30 height 19
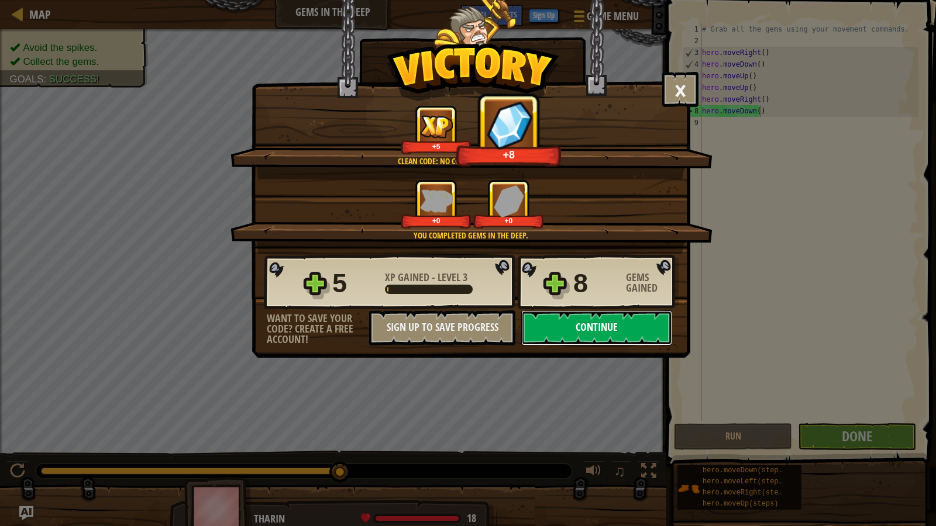
click at [601, 332] on button "Continue" at bounding box center [596, 328] width 151 height 35
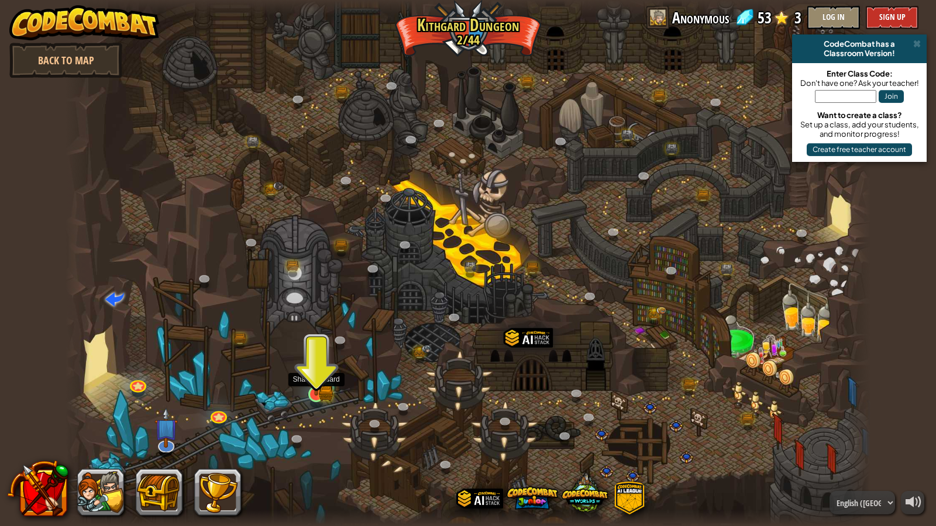
click at [321, 387] on img at bounding box center [316, 372] width 22 height 47
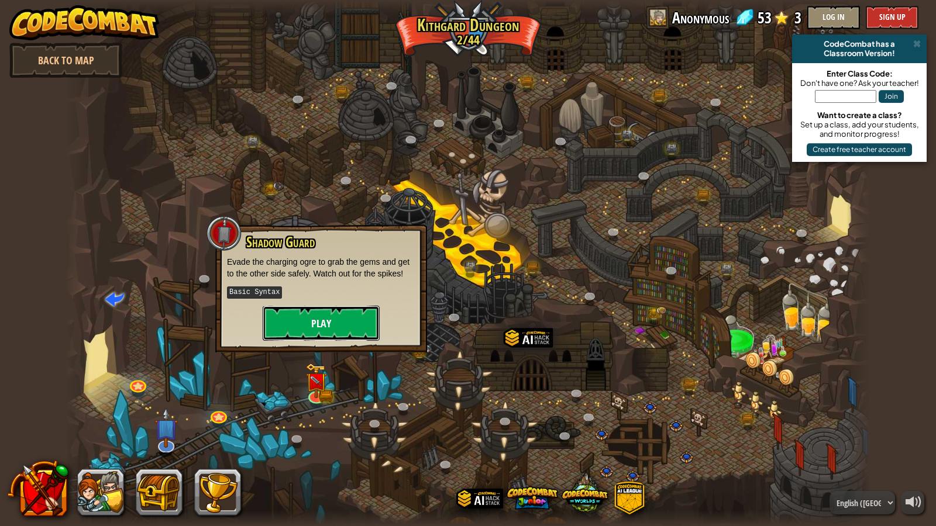
click at [354, 326] on button "Play" at bounding box center [321, 323] width 117 height 35
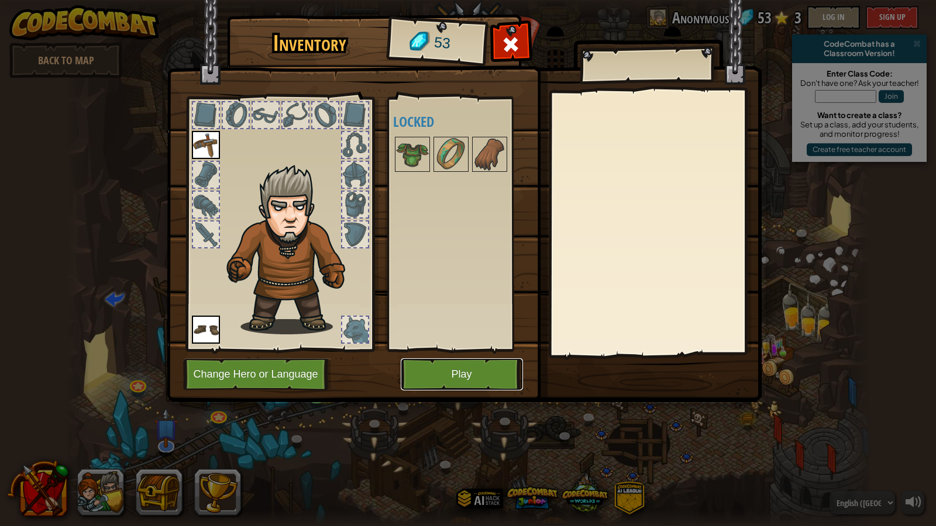
click at [437, 382] on button "Play" at bounding box center [462, 374] width 122 height 32
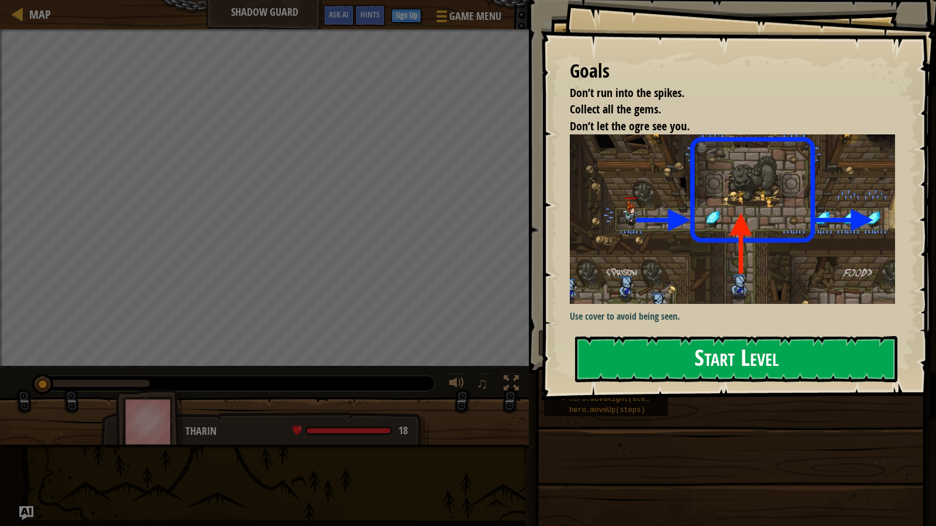
click at [663, 368] on button "Start Level" at bounding box center [736, 359] width 322 height 46
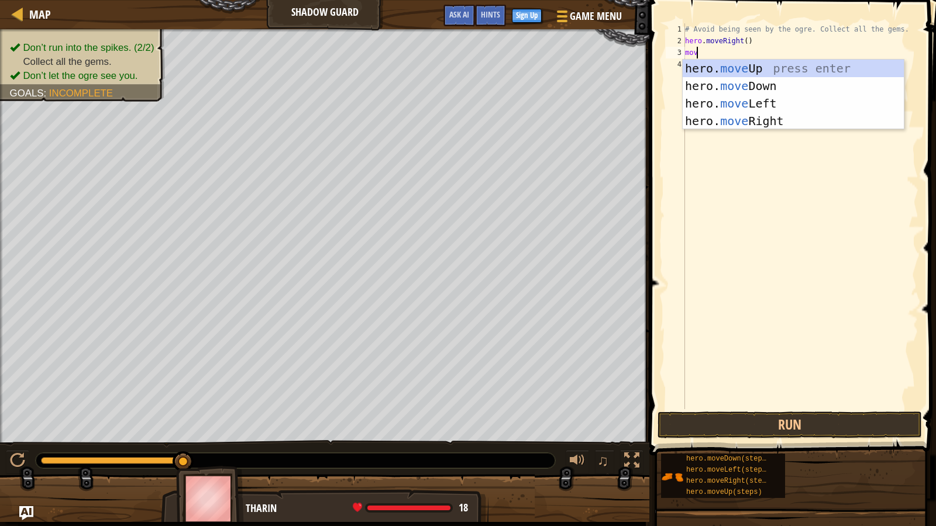
scroll to position [5, 0]
type textarea "m"
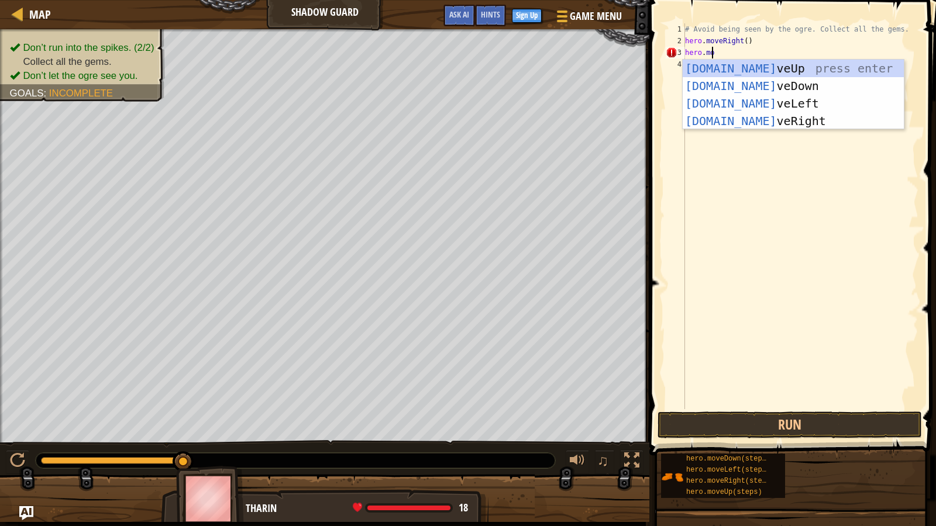
scroll to position [5, 2]
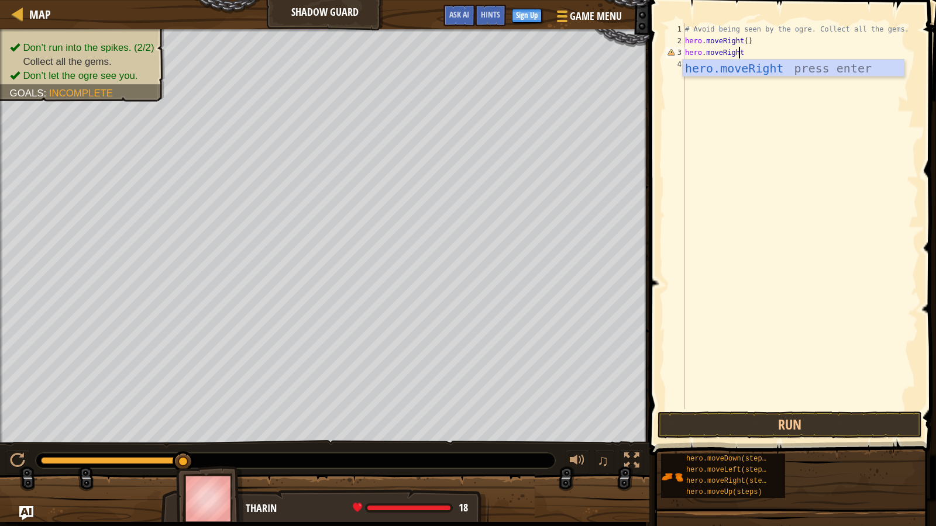
type textarea "hero.moveRight()"
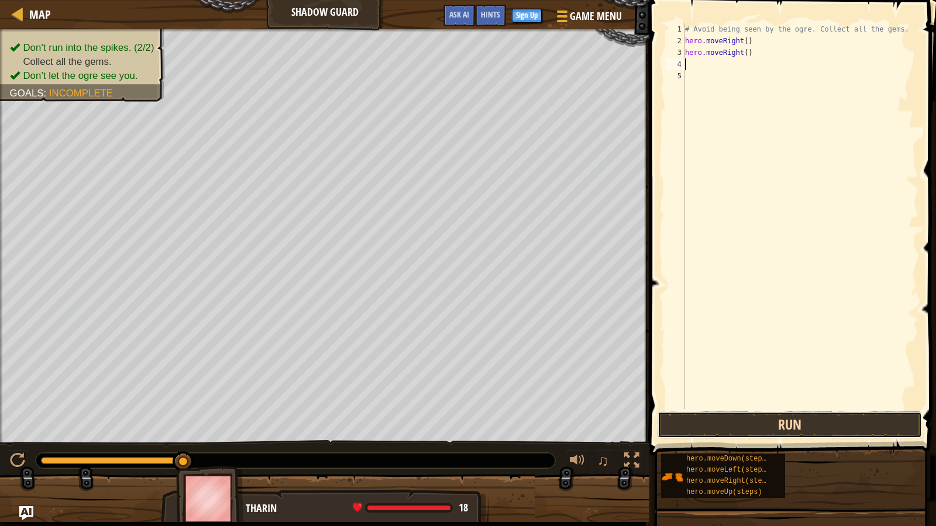
click at [782, 429] on button "Run" at bounding box center [789, 425] width 264 height 27
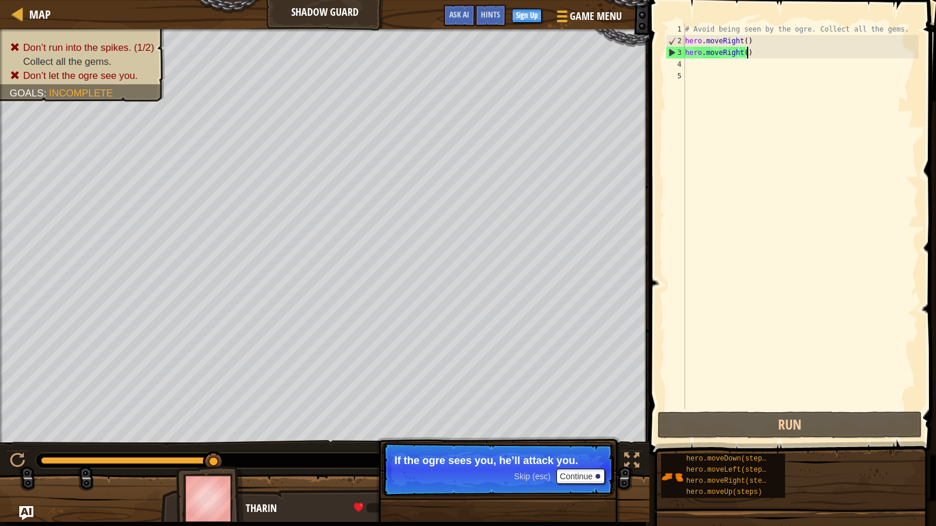
click at [771, 51] on div "# Avoid being seen by the ogre. Collect all the gems. hero . moveRight ( ) hero…" at bounding box center [800, 227] width 236 height 409
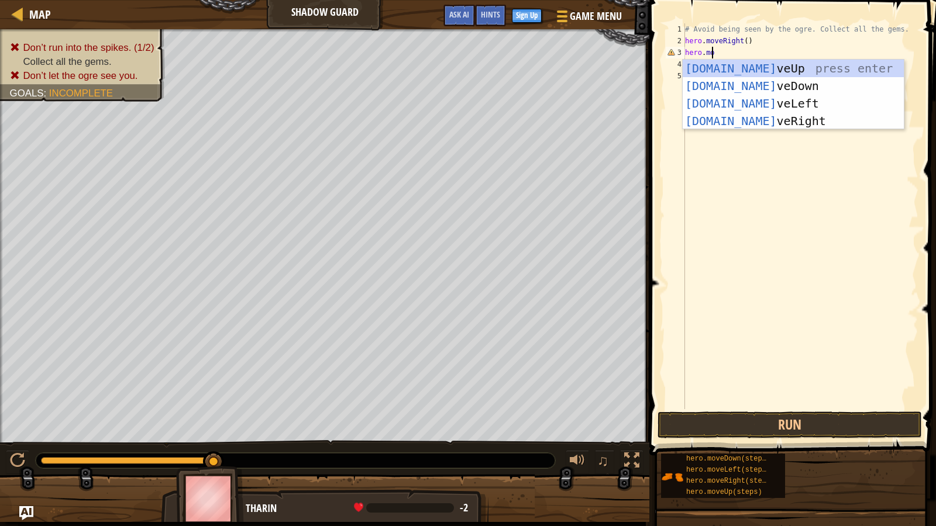
type textarea "hero.move"
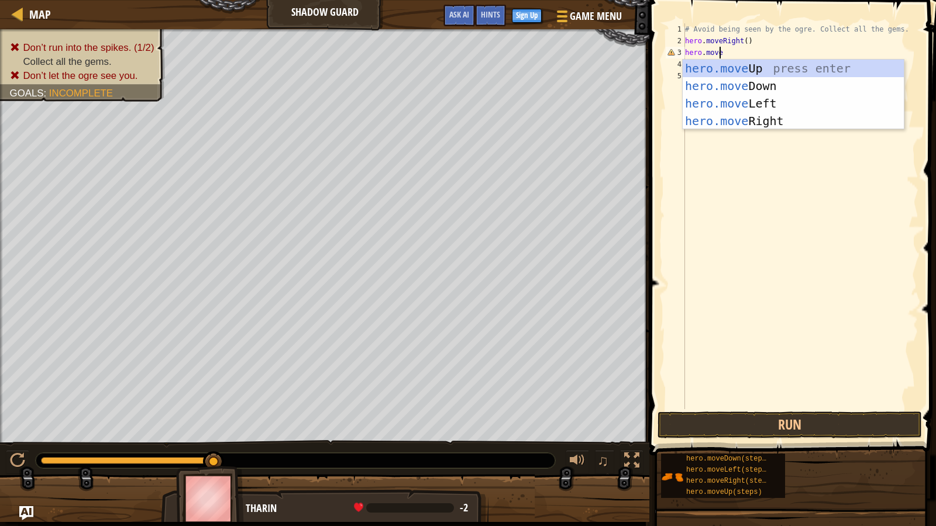
scroll to position [5, 2]
click at [771, 70] on div "hero.move Up press enter hero.move Down press enter hero.move Left press enter …" at bounding box center [792, 112] width 221 height 105
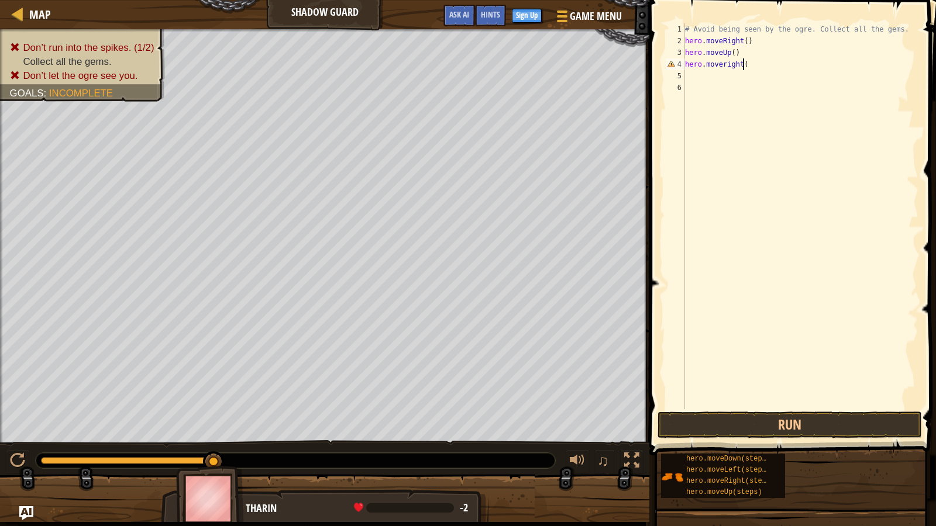
scroll to position [5, 5]
type textarea "hero.moveRight()"
click at [698, 78] on div "# Avoid being seen by the ogre. Collect all the gems. hero . moveRight ( ) hero…" at bounding box center [800, 227] width 236 height 409
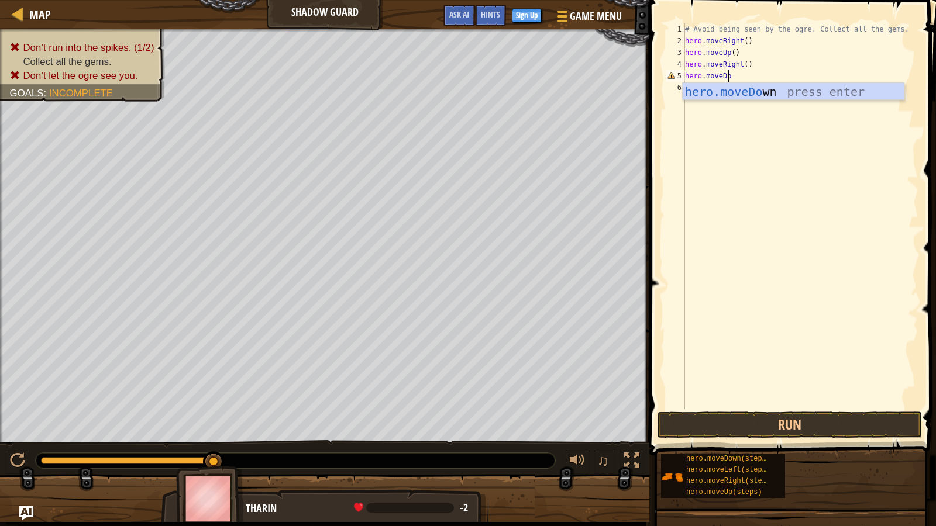
scroll to position [5, 4]
type textarea "hero.moveDown()"
click at [705, 92] on div "# Avoid being seen by the ogre. Collect all the gems. hero . moveRight ( ) hero…" at bounding box center [800, 227] width 236 height 409
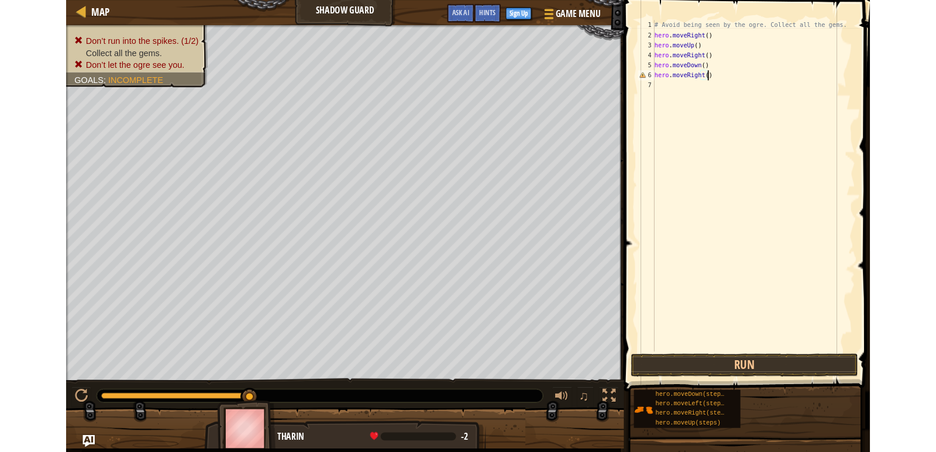
scroll to position [5, 5]
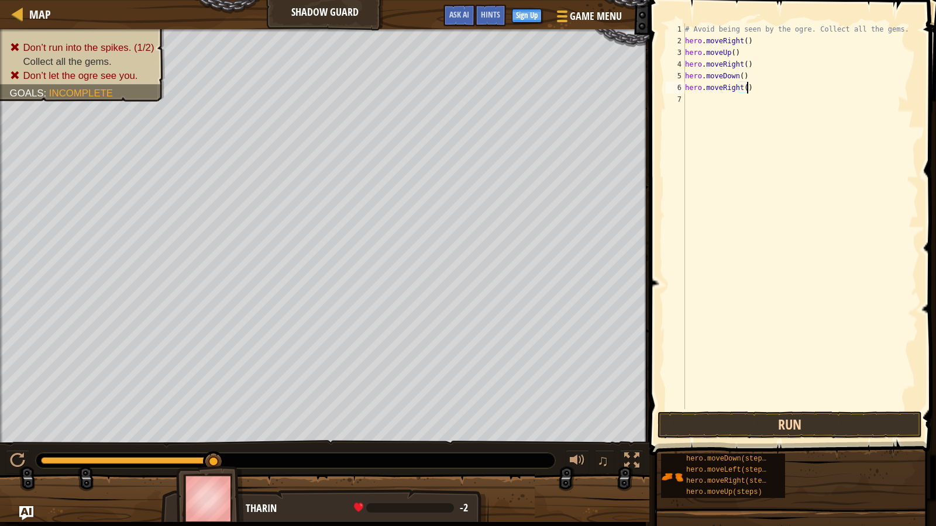
type textarea "hero.moveRight()"
click at [756, 435] on button "Run" at bounding box center [789, 425] width 264 height 27
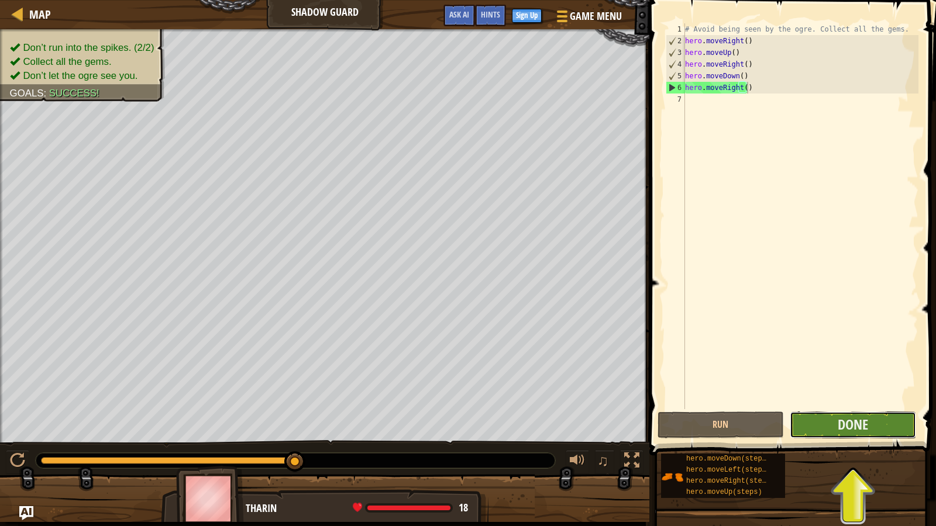
click at [821, 426] on button "Done" at bounding box center [853, 425] width 126 height 27
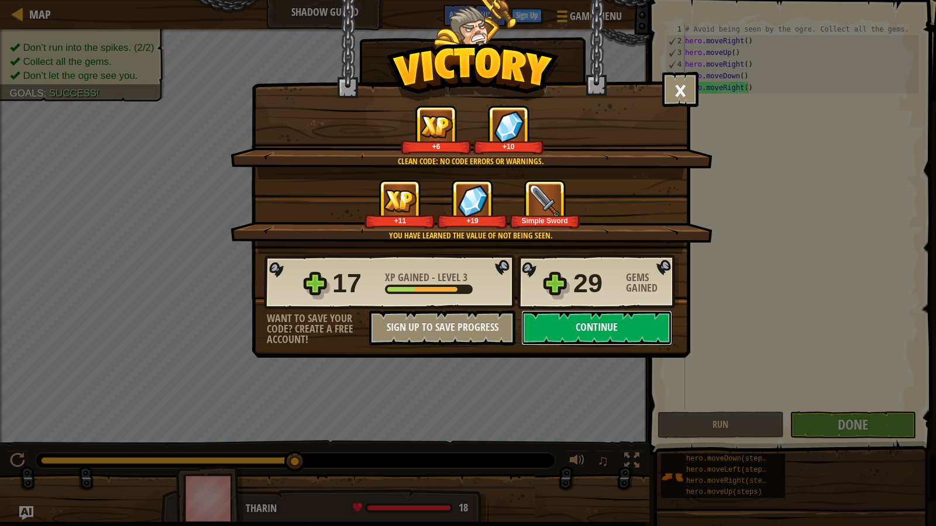
click at [597, 328] on button "Continue" at bounding box center [596, 328] width 151 height 35
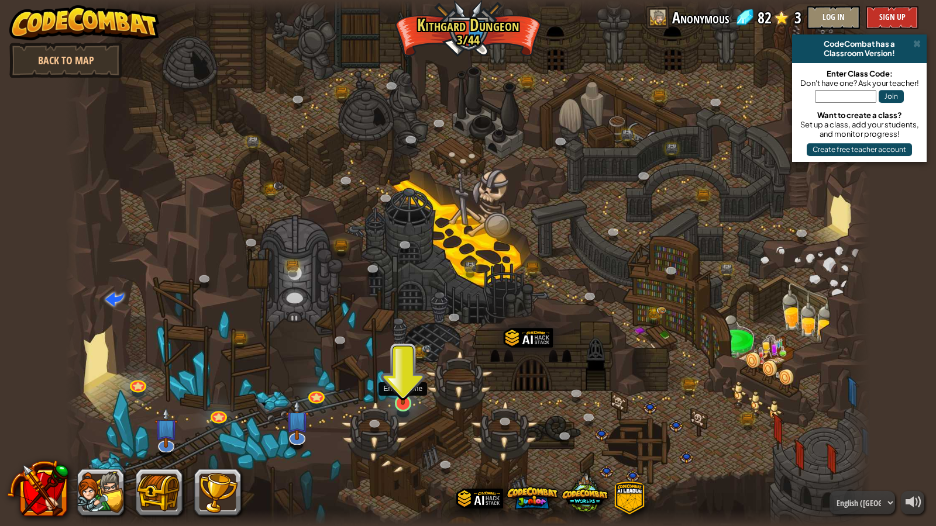
click at [409, 401] on img at bounding box center [403, 380] width 22 height 49
